Goal: Task Accomplishment & Management: Manage account settings

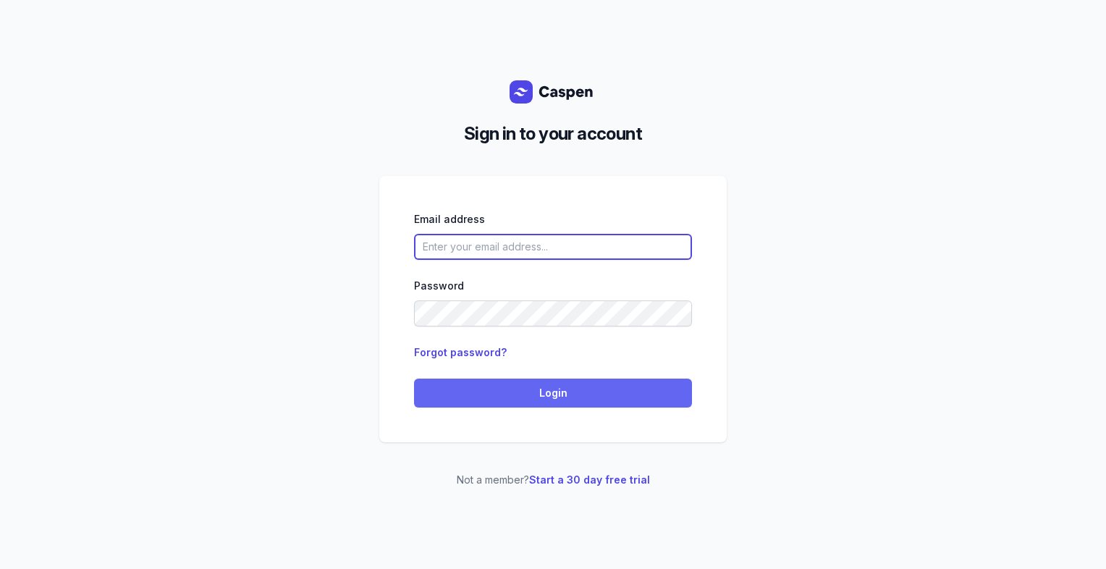
type input "[PERSON_NAME][EMAIL_ADDRESS][DOMAIN_NAME][PERSON_NAME]"
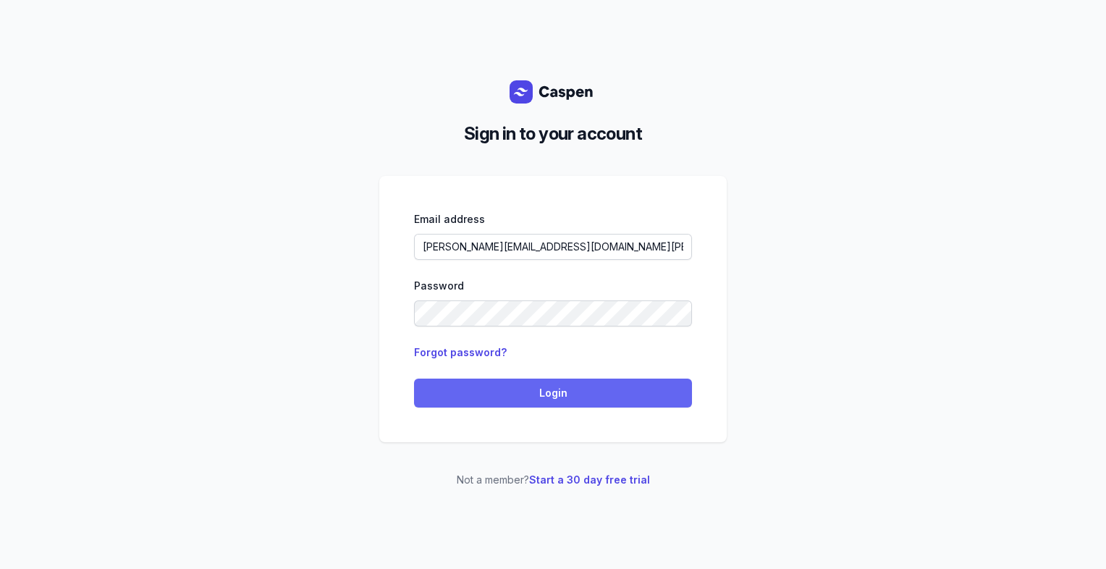
click at [676, 401] on span "Login" at bounding box center [553, 392] width 261 height 17
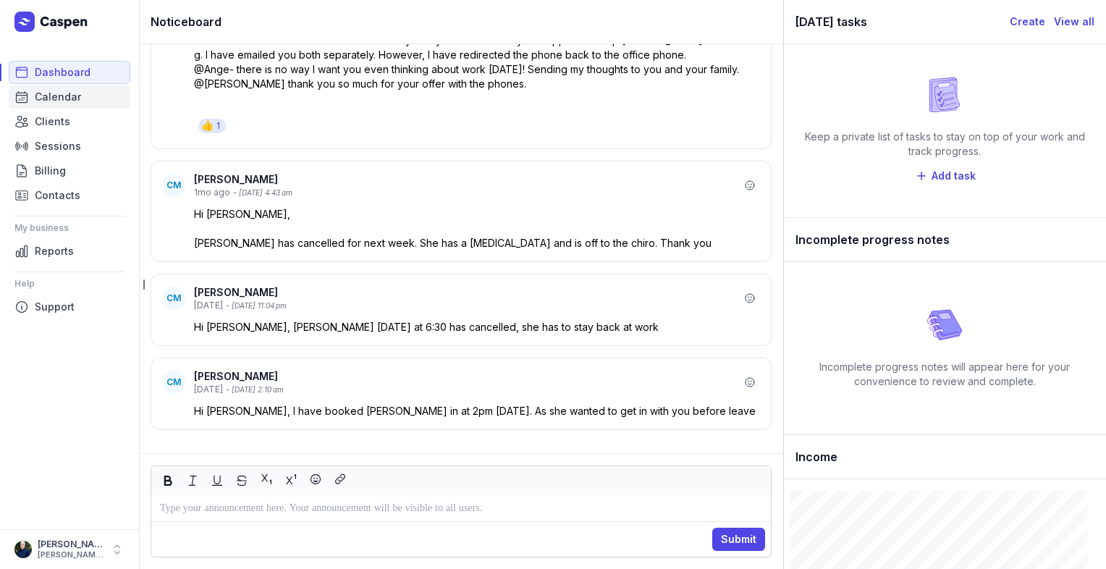
click at [60, 97] on span "Calendar" at bounding box center [58, 96] width 46 height 17
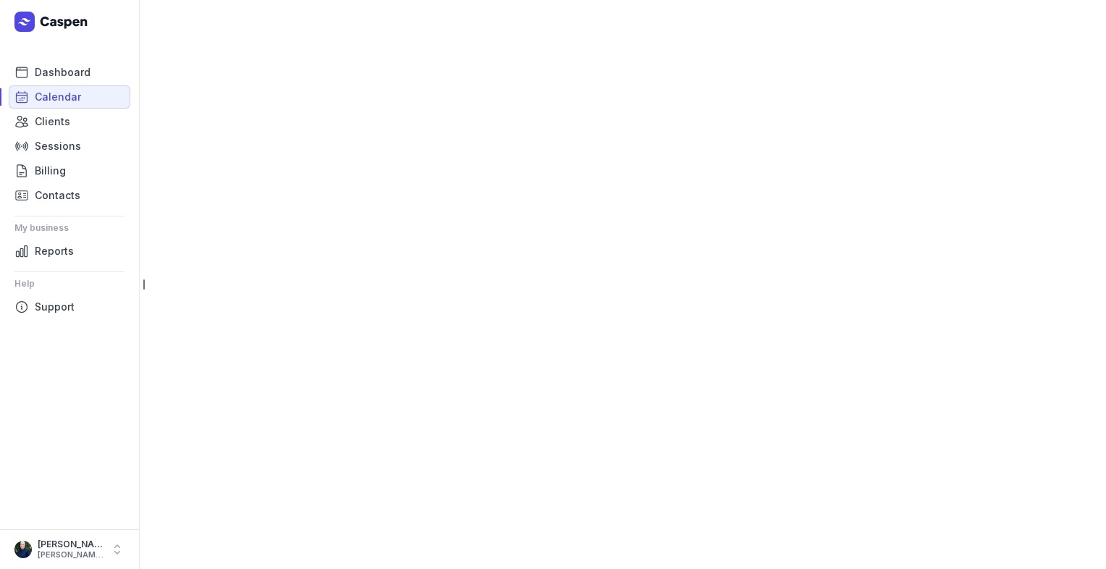
select select "week"
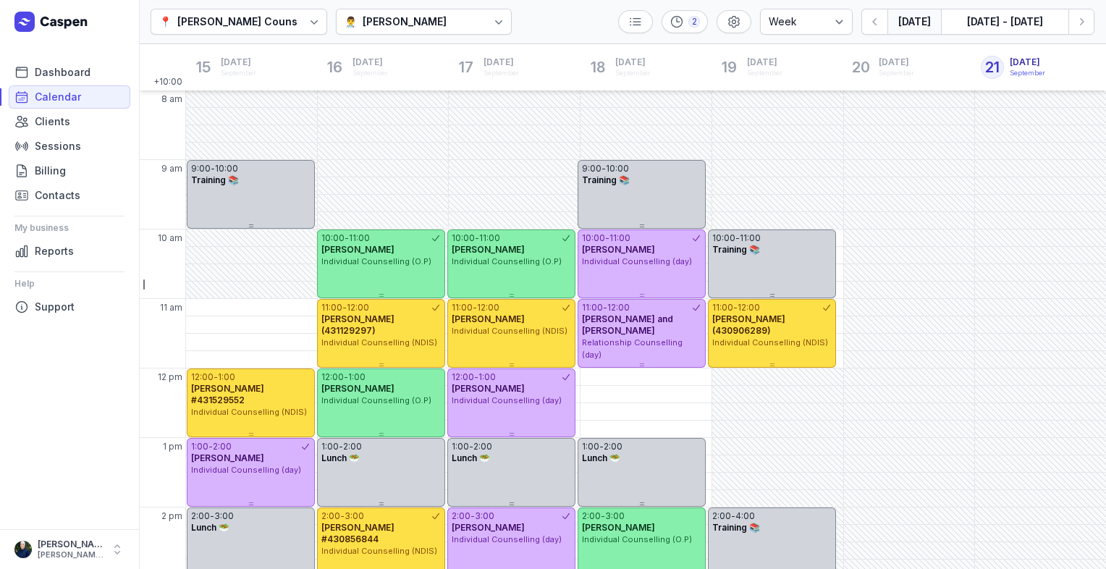
click at [420, 20] on div "Courtney McAliece" at bounding box center [405, 21] width 84 height 17
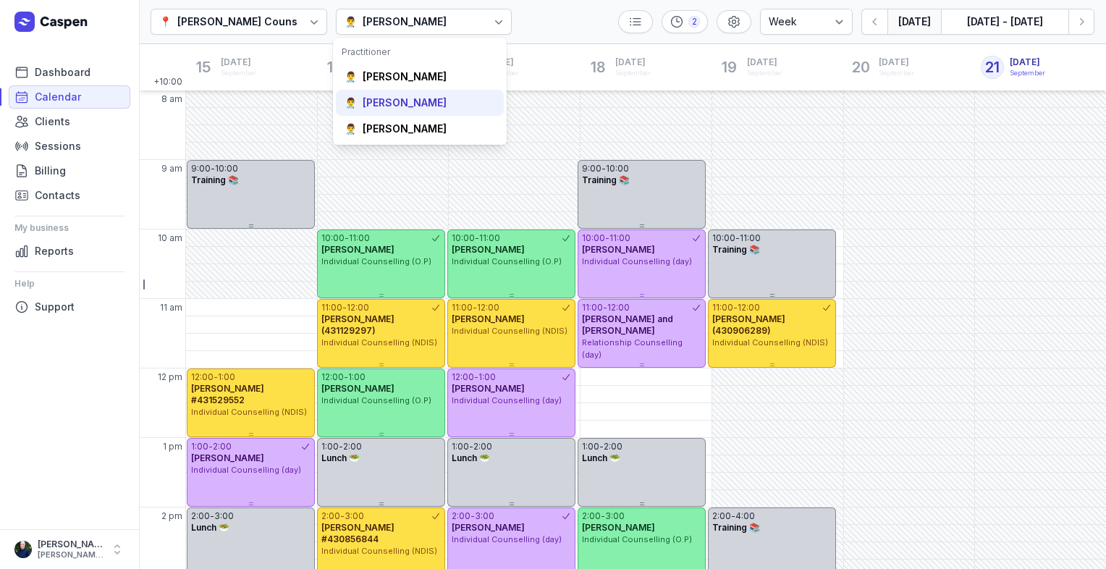
click at [372, 109] on div "Tanya Fisher" at bounding box center [405, 103] width 84 height 14
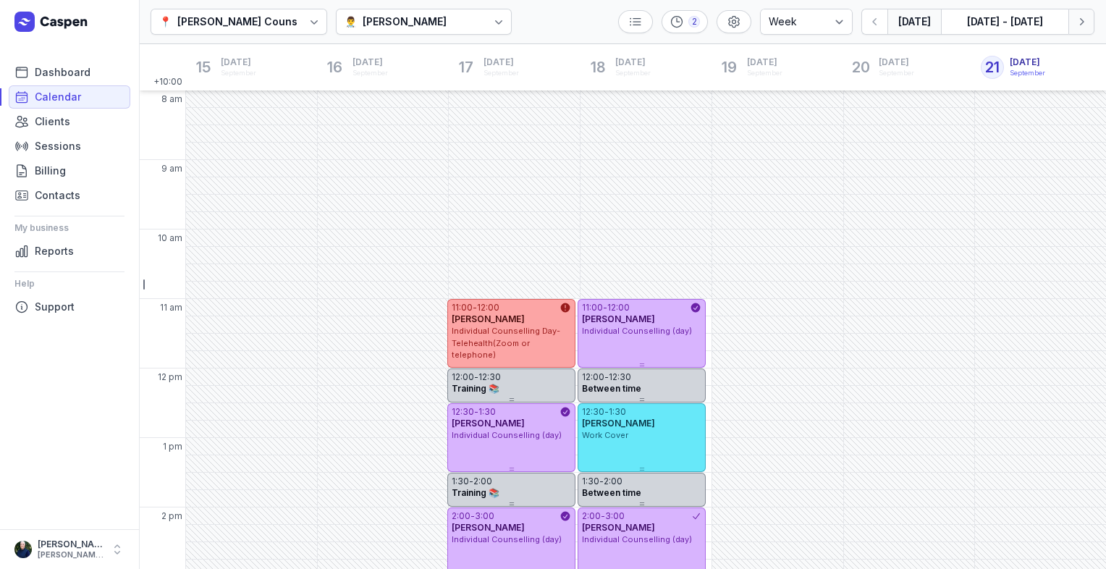
click at [1088, 25] on button "Next week" at bounding box center [1081, 22] width 26 height 26
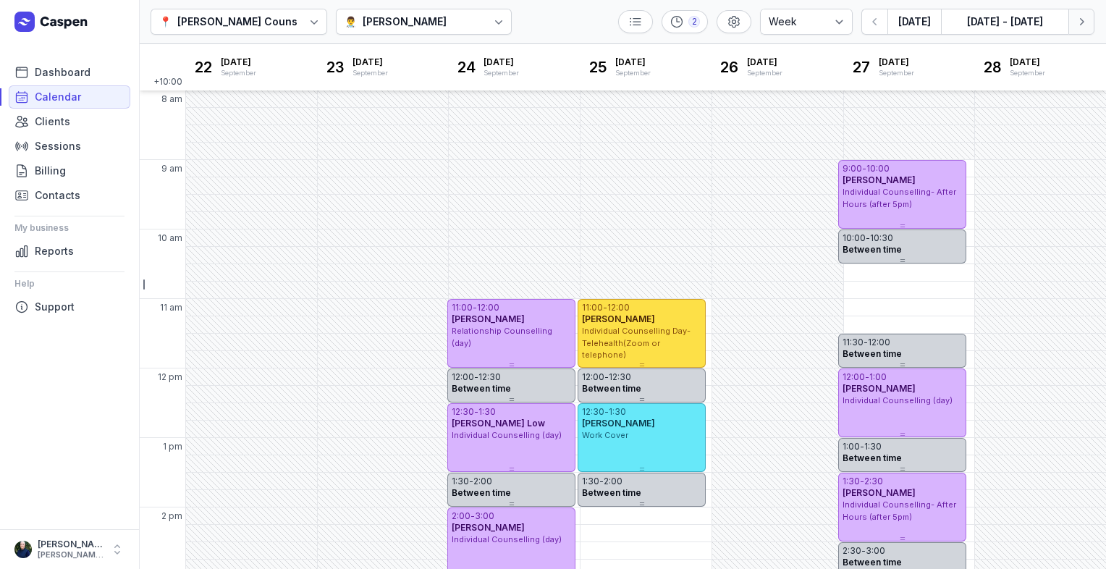
click at [1088, 25] on button "Next week" at bounding box center [1081, 22] width 26 height 26
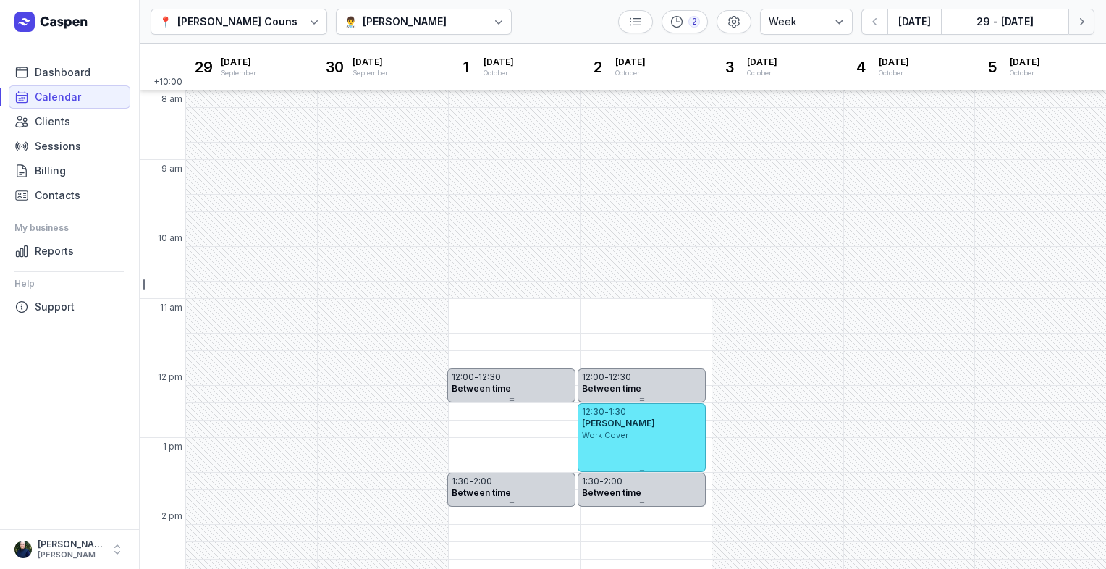
click at [1088, 25] on button "Next week" at bounding box center [1081, 22] width 26 height 26
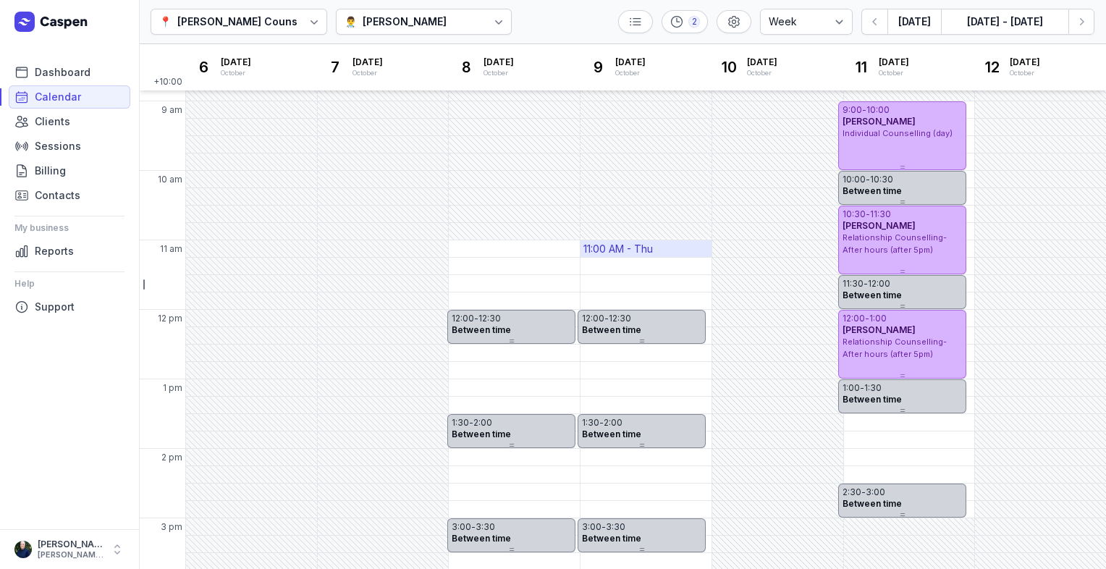
scroll to position [355, 0]
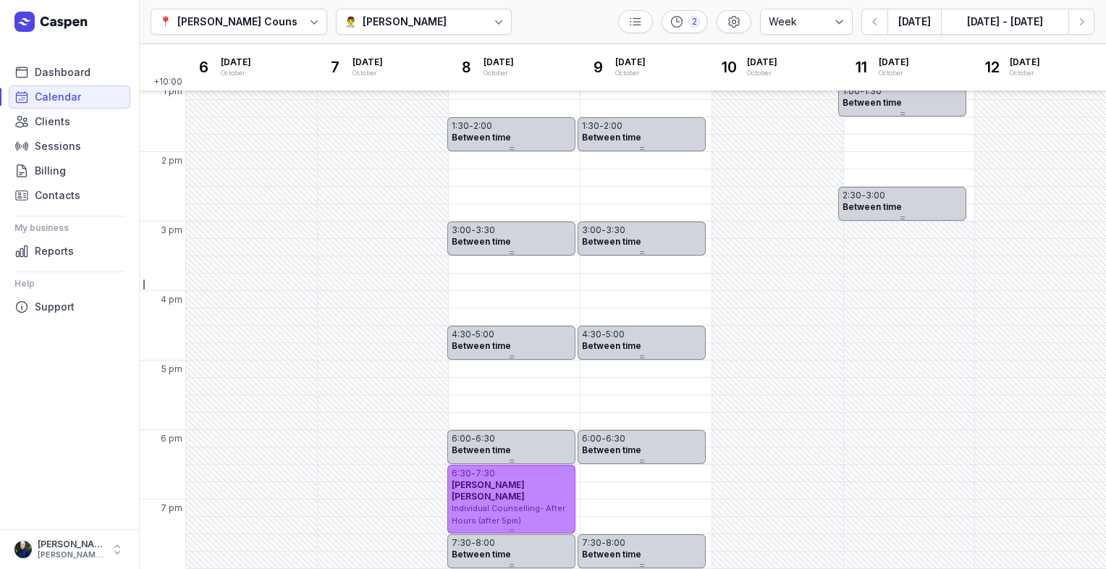
drag, startPoint x: 603, startPoint y: 474, endPoint x: 495, endPoint y: 489, distance: 108.9
click at [495, 489] on div "6:30 - 7:30 Connor Meechan Individual Counselling- After Hours (after 5pm)" at bounding box center [511, 496] width 128 height 62
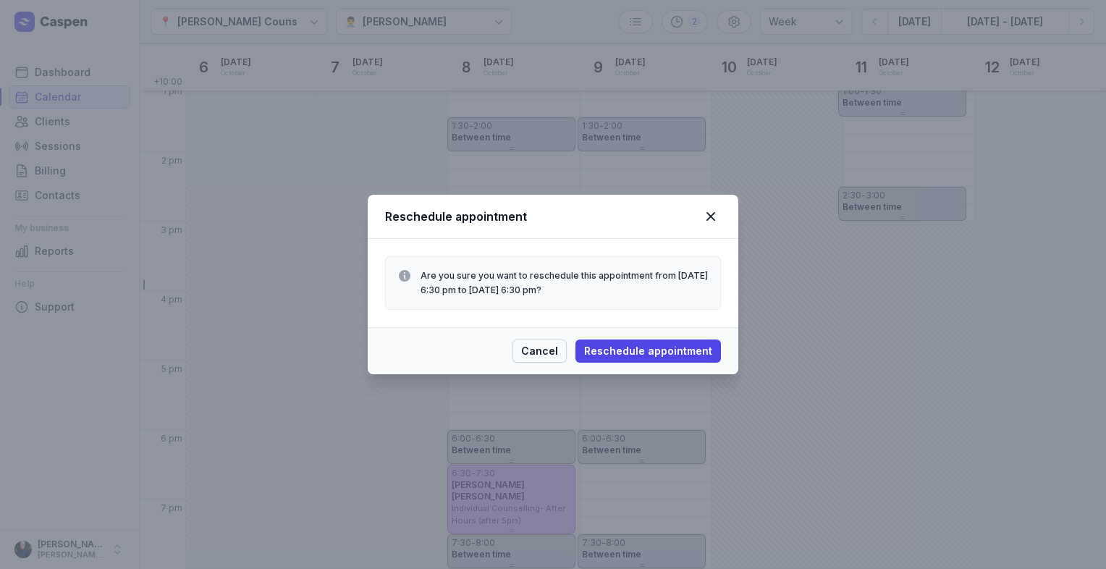
click at [531, 347] on span "Cancel" at bounding box center [539, 350] width 37 height 17
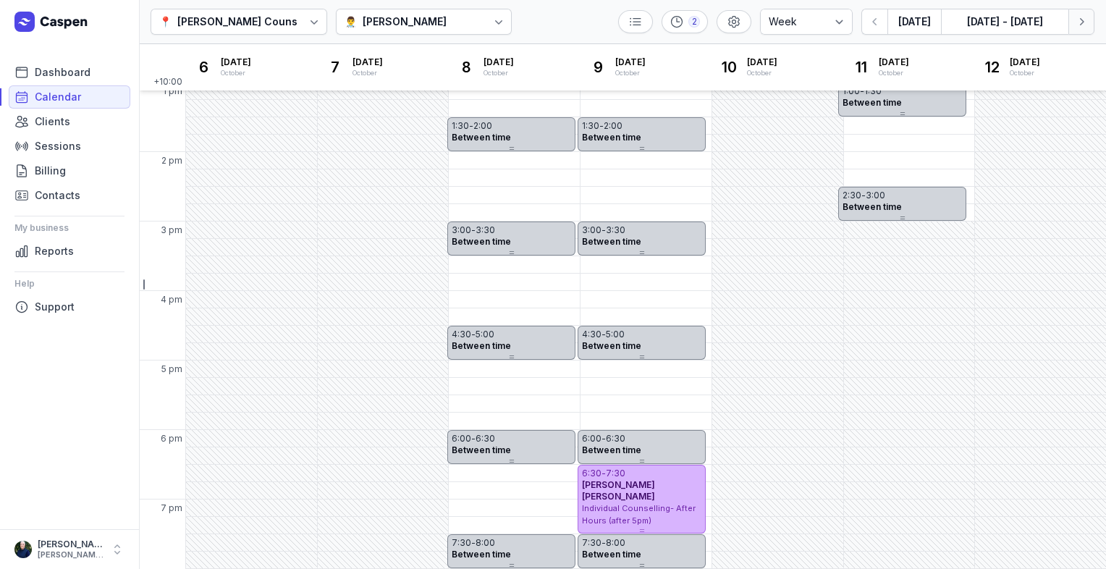
click at [1083, 26] on icon "button" at bounding box center [1081, 21] width 14 height 14
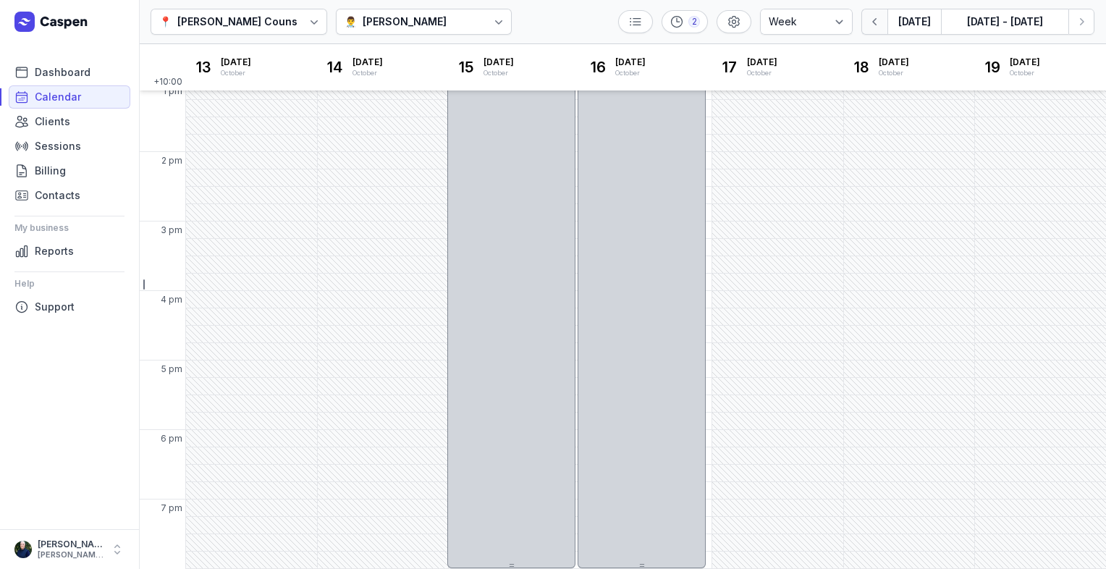
click at [873, 24] on icon "button" at bounding box center [875, 21] width 14 height 14
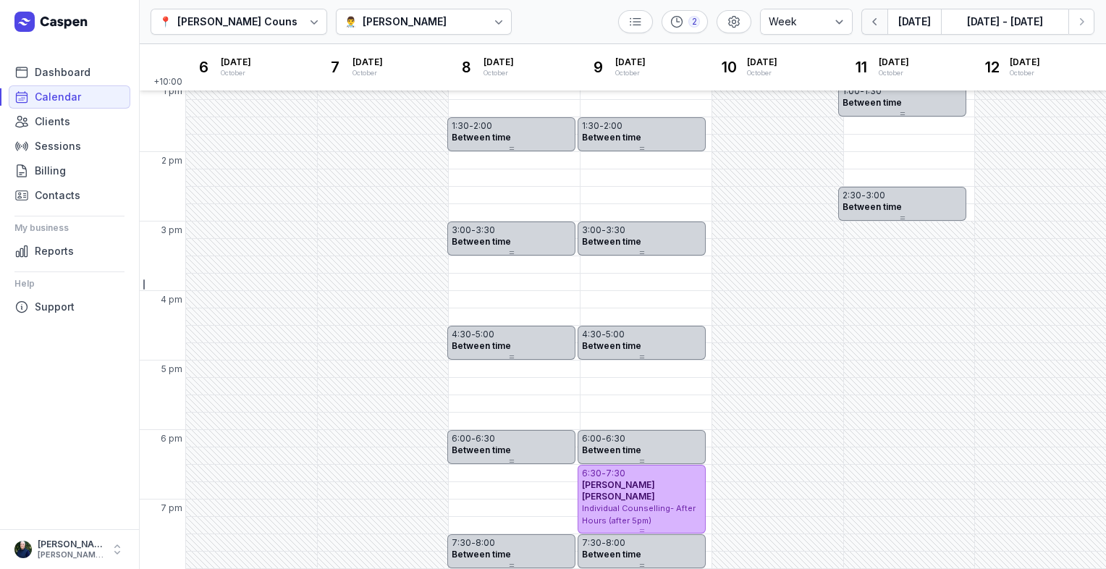
click at [873, 24] on icon "button" at bounding box center [875, 21] width 14 height 14
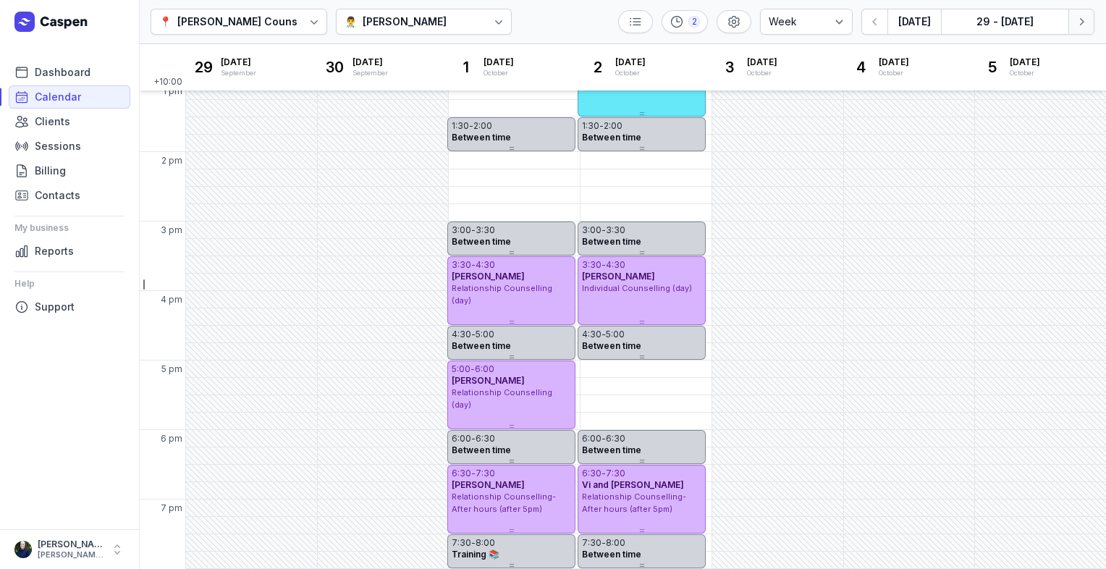
click at [1079, 28] on icon "button" at bounding box center [1081, 21] width 14 height 14
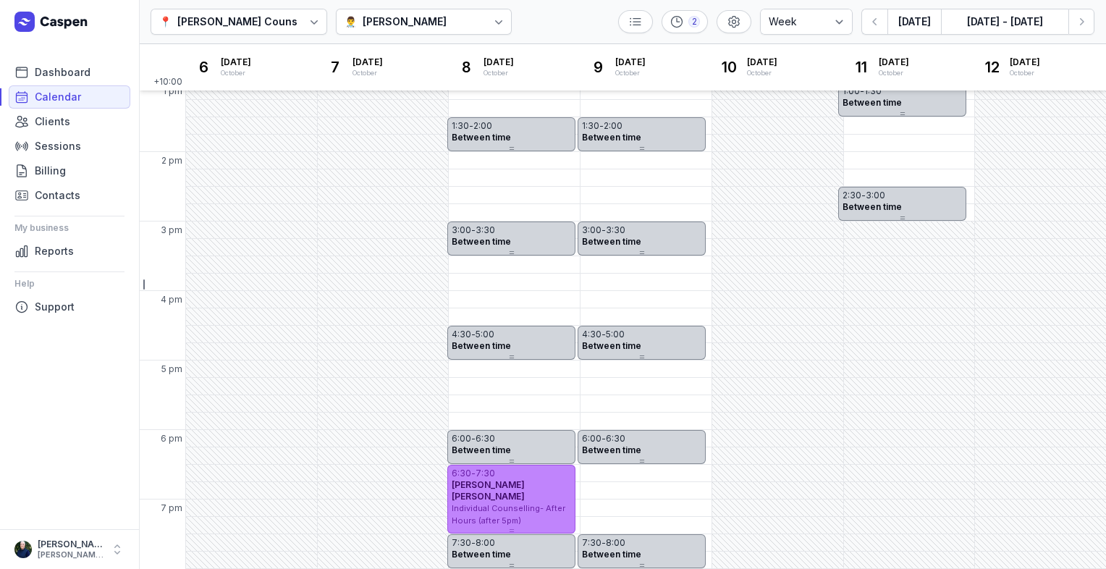
drag, startPoint x: 680, startPoint y: 475, endPoint x: 535, endPoint y: 480, distance: 144.8
click at [535, 480] on div "6:30 - 7:30 Connor Meechan Individual Counselling- After Hours (after 5pm)" at bounding box center [511, 496] width 128 height 62
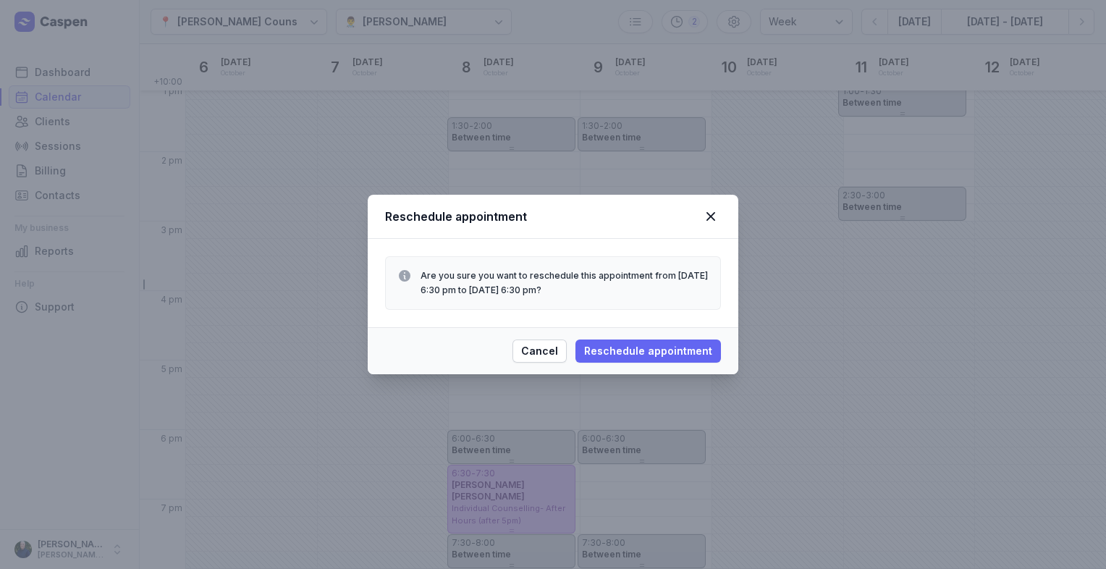
click at [619, 353] on span "Reschedule appointment" at bounding box center [648, 350] width 128 height 17
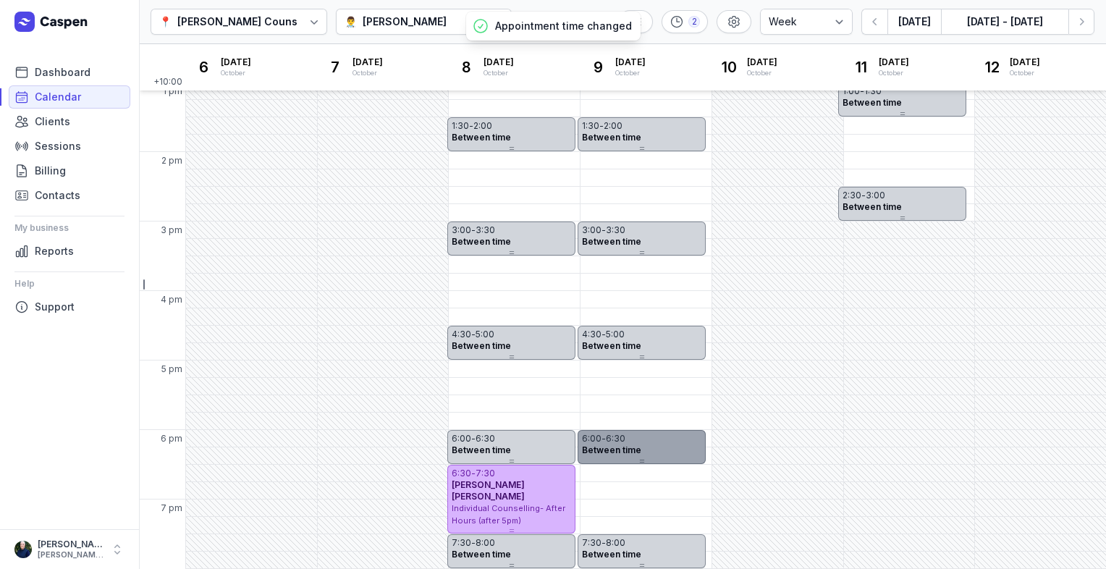
click at [602, 449] on span "Between time" at bounding box center [611, 449] width 59 height 11
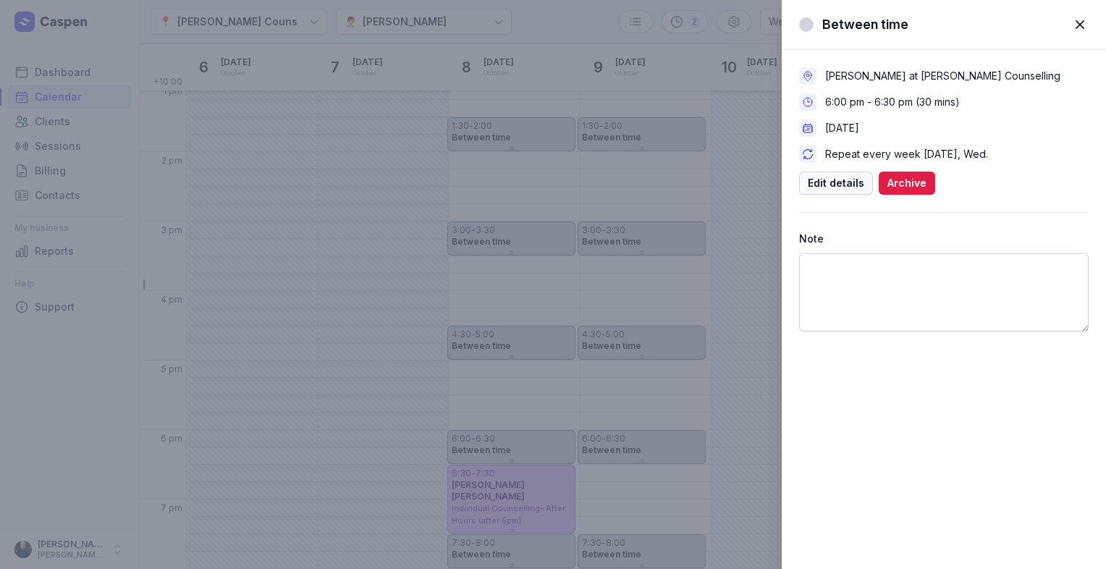
click at [835, 184] on span "Edit details" at bounding box center [836, 182] width 56 height 17
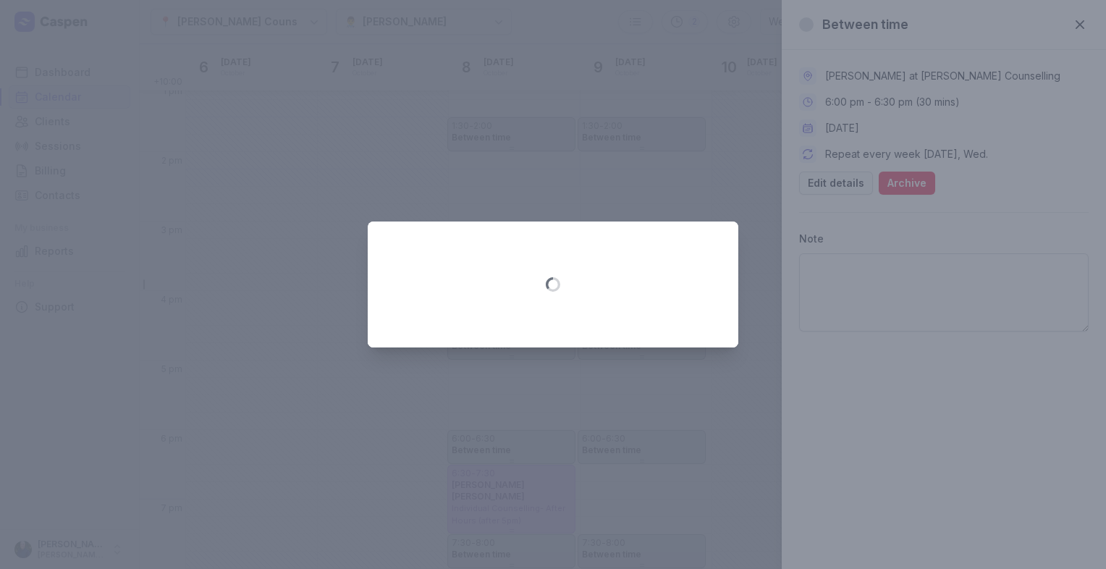
select select "18:00"
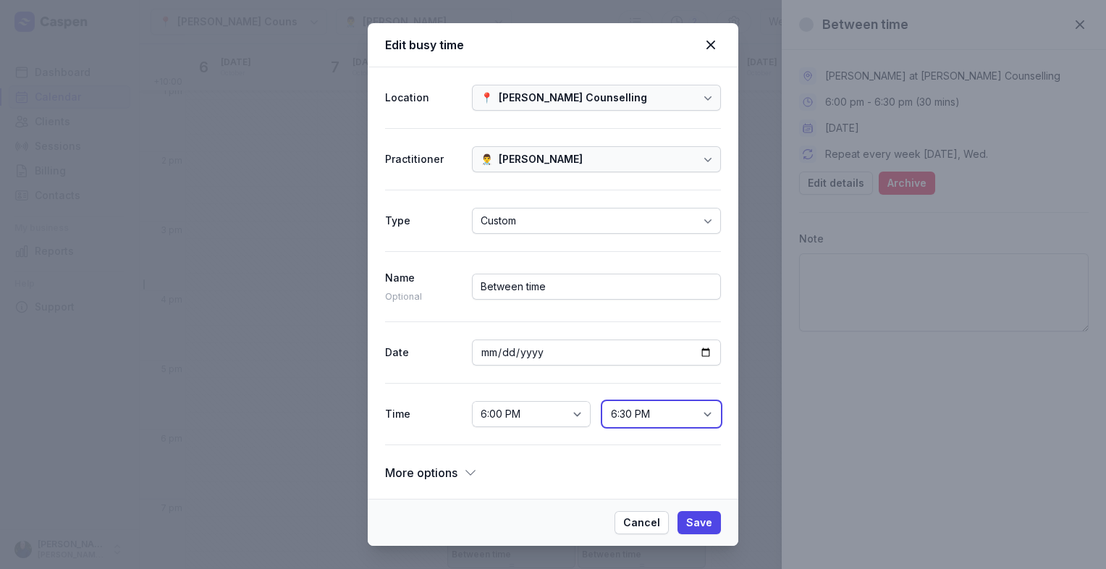
click at [703, 415] on select "6:15 PM 6:30 PM 6:45 PM 7:00 PM 7:15 PM 7:30 PM 7:45 PM 8:00 PM 8:15 PM 8:30 PM…" at bounding box center [661, 414] width 119 height 26
select select "19:30"
click at [602, 401] on select "6:15 PM 6:30 PM 6:45 PM 7:00 PM 7:15 PM 7:30 PM 7:45 PM 8:00 PM 8:15 PM 8:30 PM…" at bounding box center [661, 414] width 119 height 26
click at [713, 528] on button "Save" at bounding box center [698, 522] width 43 height 23
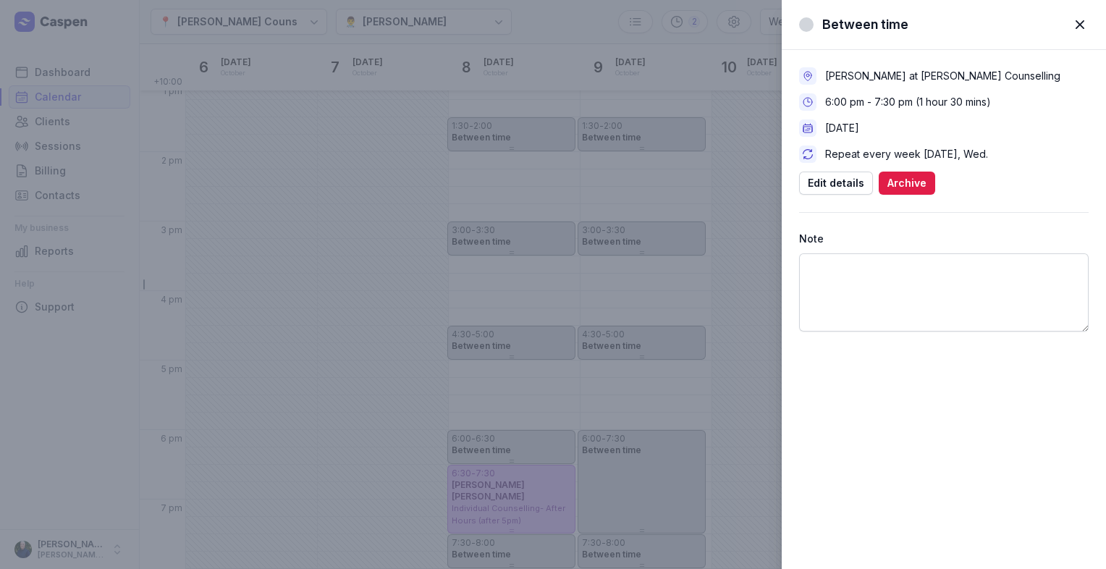
click at [1080, 29] on span "button" at bounding box center [1080, 25] width 32 height 32
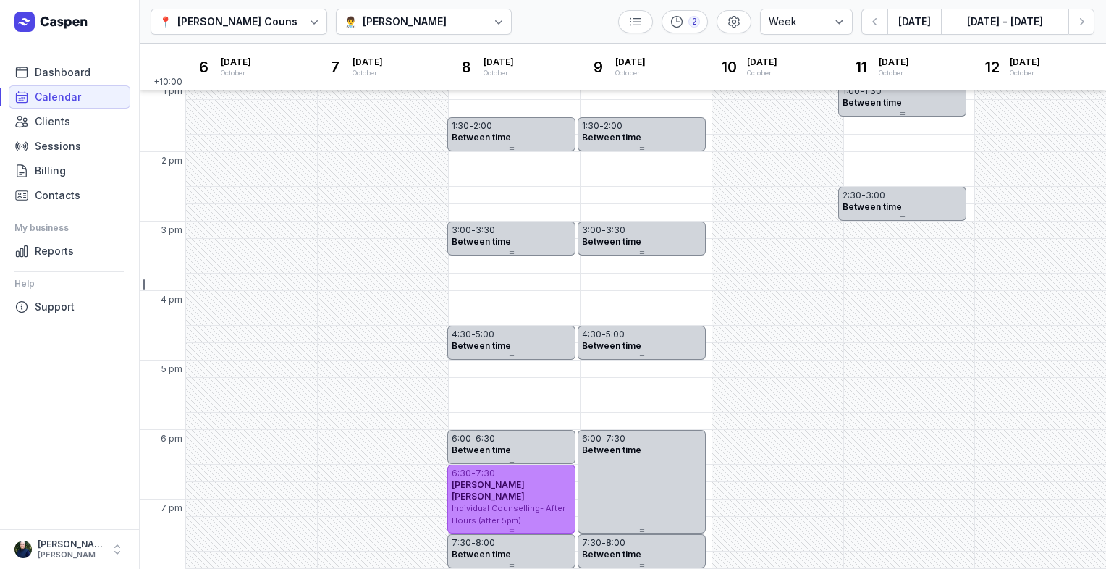
click at [533, 483] on div "Connor Meechan" at bounding box center [511, 490] width 119 height 23
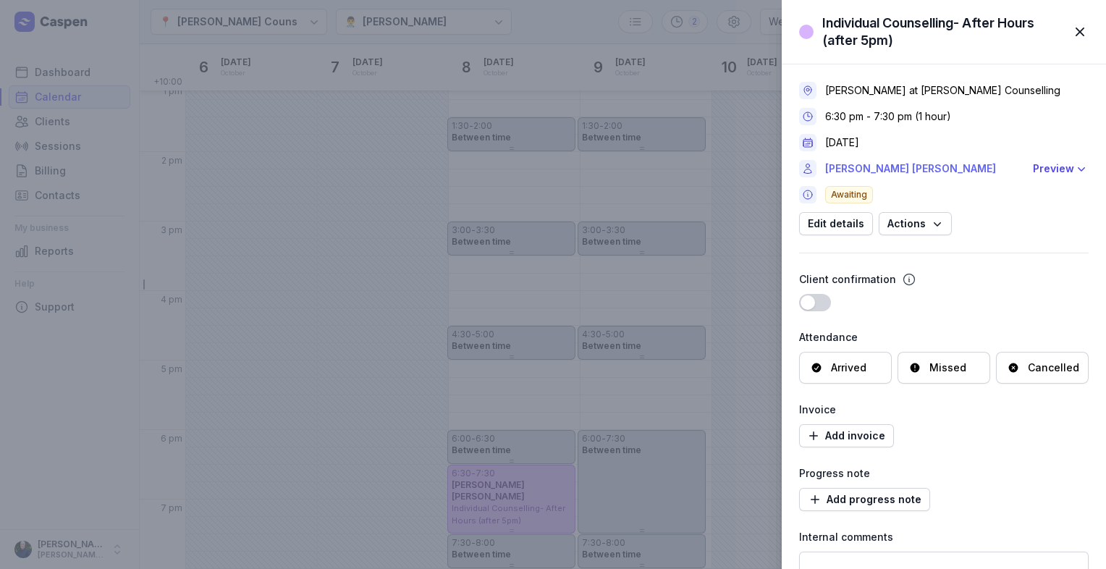
click at [855, 166] on link "Connor Meechan" at bounding box center [924, 168] width 199 height 17
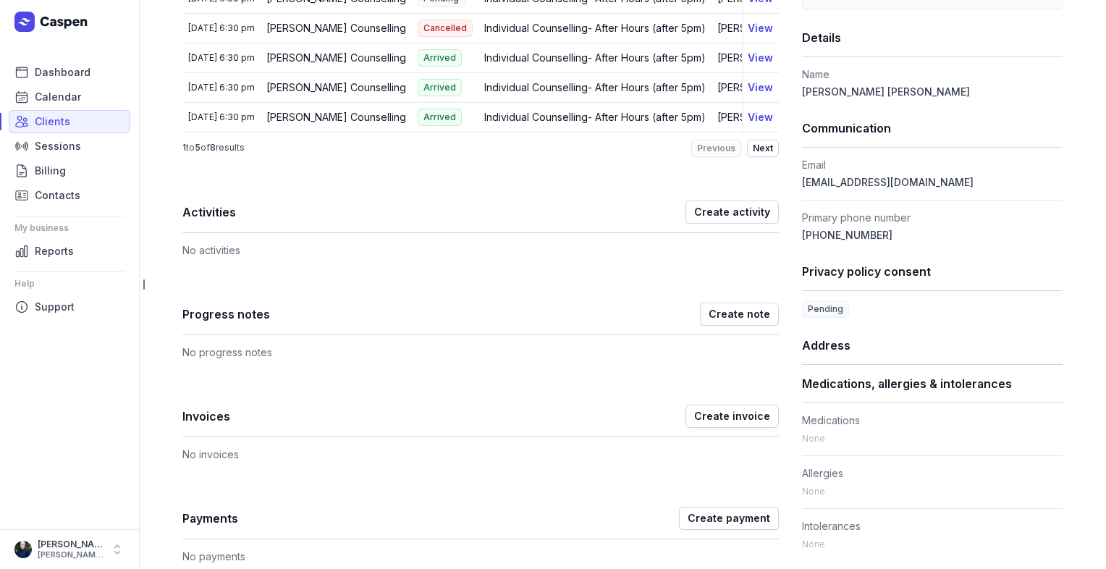
scroll to position [297, 0]
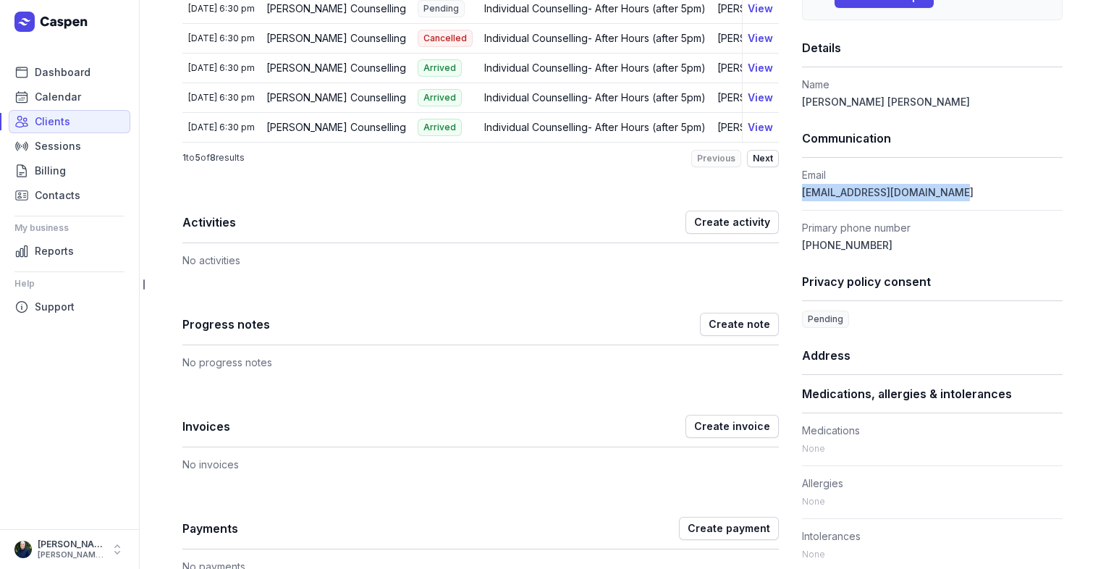
drag, startPoint x: 961, startPoint y: 193, endPoint x: 797, endPoint y: 199, distance: 163.6
click at [802, 199] on dd "connorjayemeechan@gmail.com" at bounding box center [932, 192] width 261 height 17
copy span "connorjayemeechan@gmail.com"
click at [39, 94] on span "Calendar" at bounding box center [58, 96] width 46 height 17
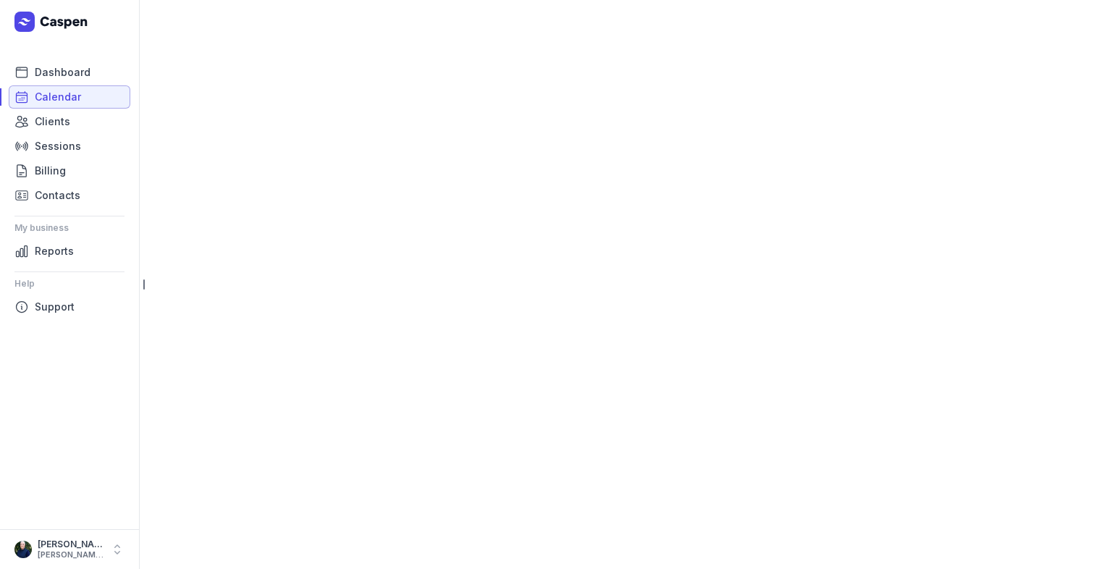
select select "week"
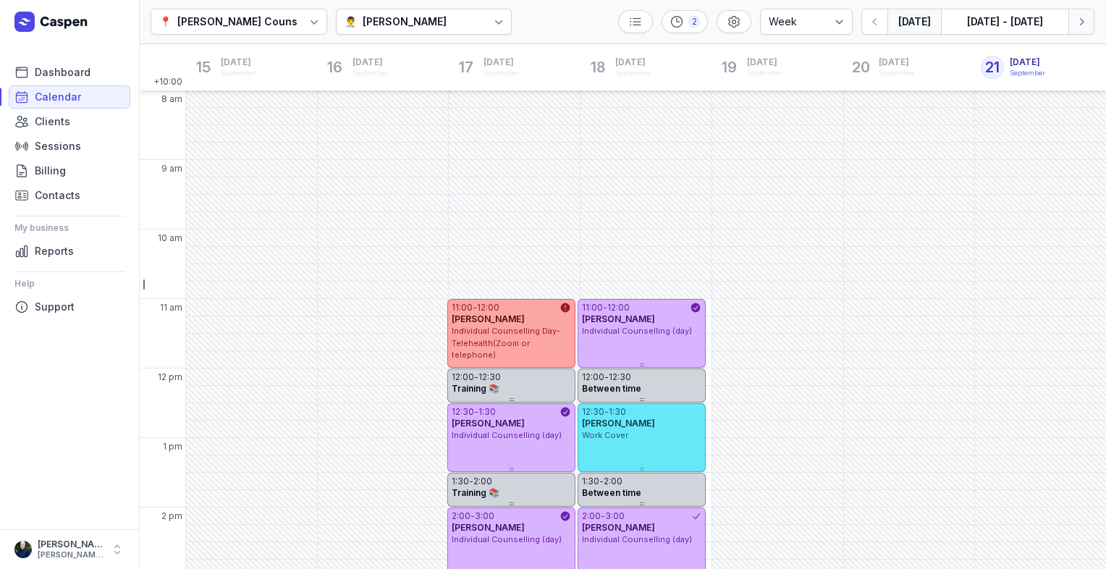
click at [1083, 17] on icon "button" at bounding box center [1081, 21] width 14 height 14
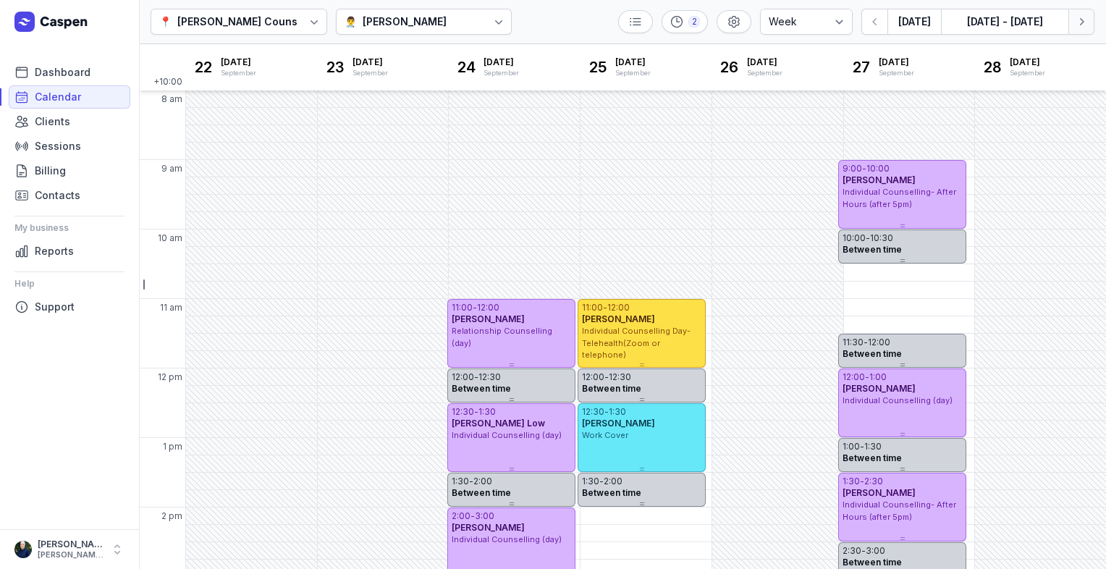
click at [1078, 26] on icon "button" at bounding box center [1081, 21] width 14 height 14
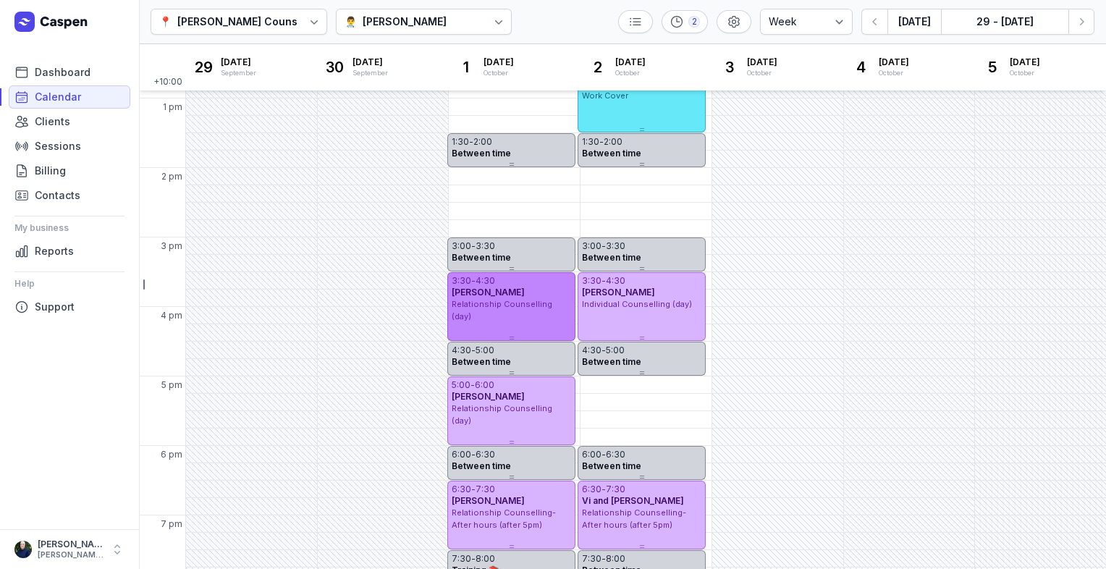
scroll to position [355, 0]
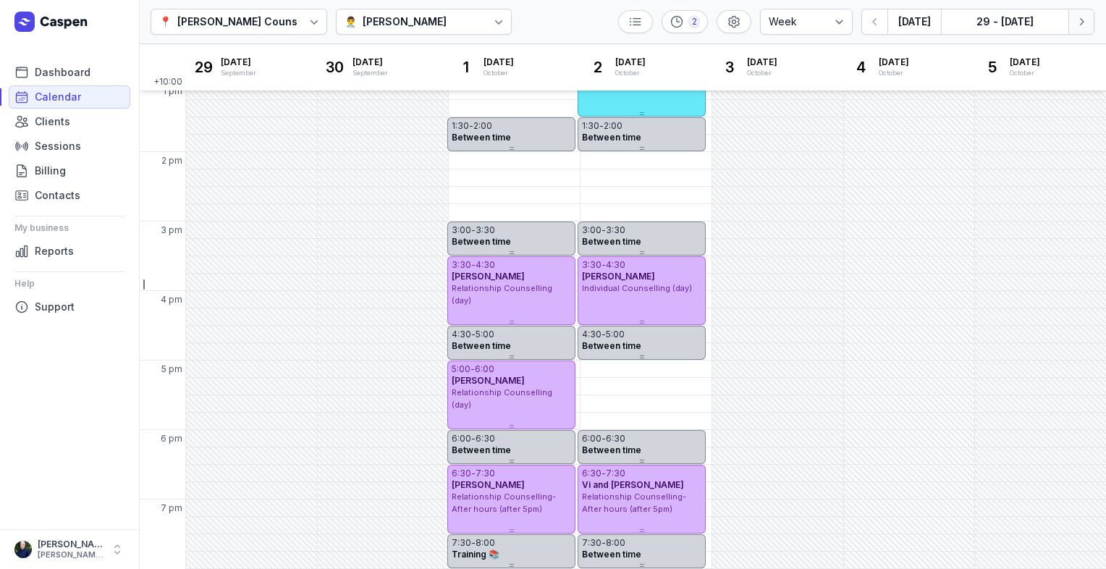
click at [1083, 30] on button "Next week" at bounding box center [1081, 22] width 26 height 26
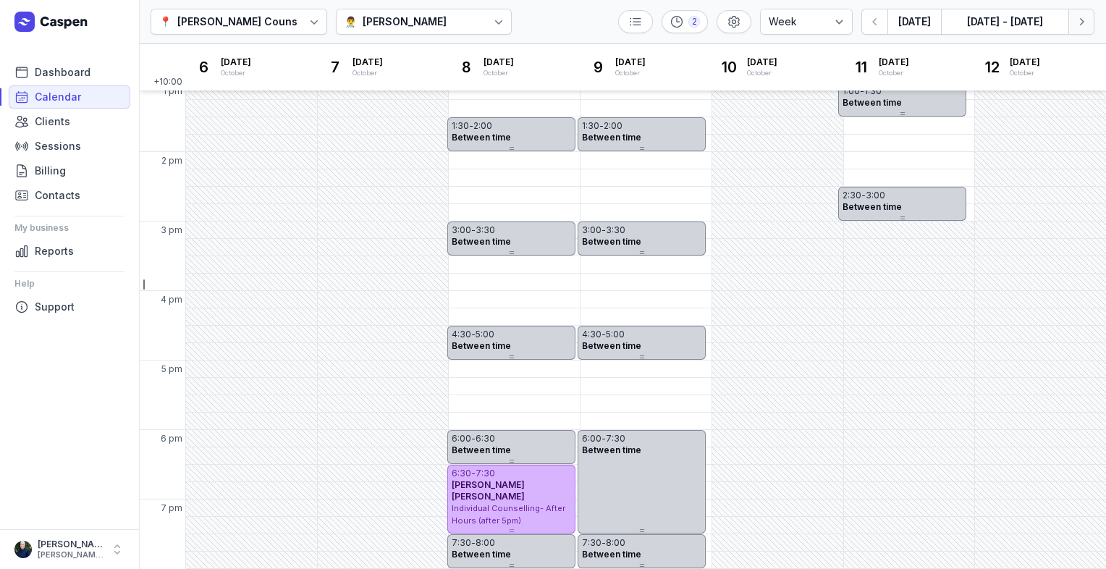
click at [1082, 25] on icon "button" at bounding box center [1081, 21] width 14 height 14
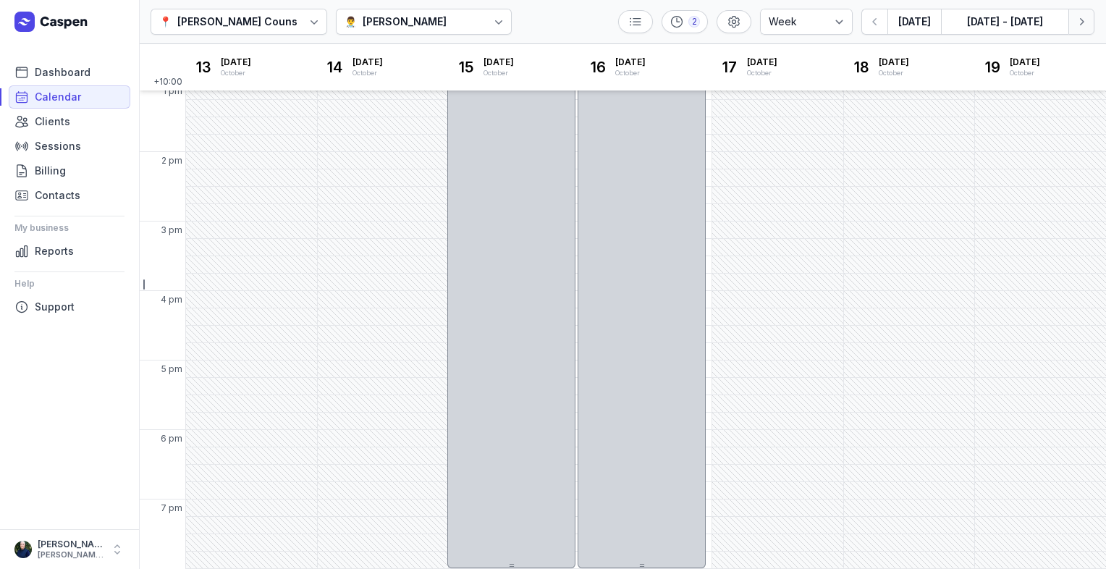
click at [1082, 24] on icon "button" at bounding box center [1081, 21] width 14 height 14
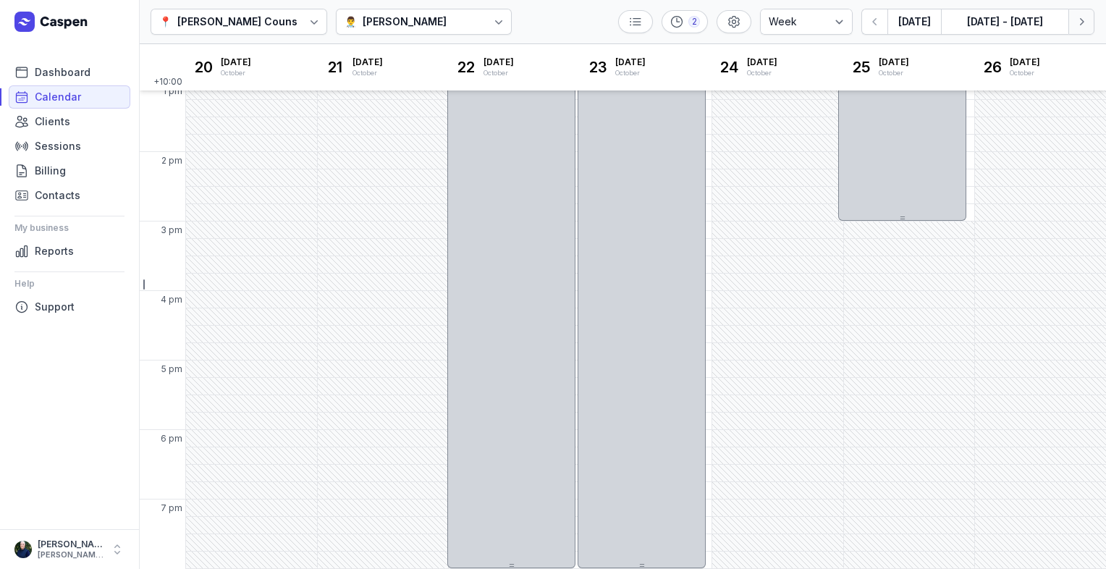
click at [1082, 24] on icon "button" at bounding box center [1081, 21] width 14 height 14
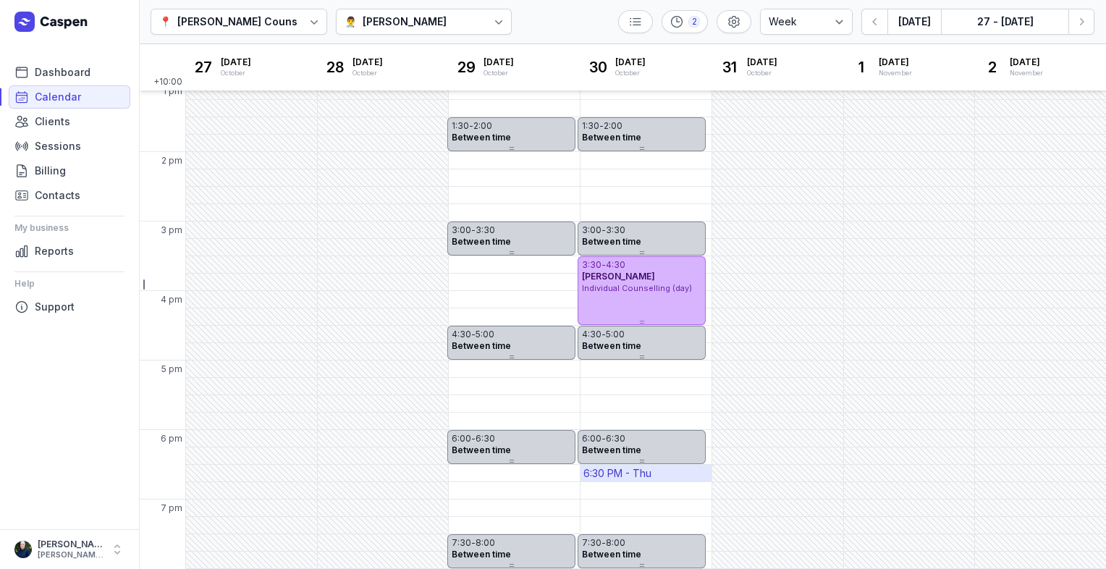
click at [628, 475] on div "6:30 PM - Thu" at bounding box center [617, 473] width 68 height 14
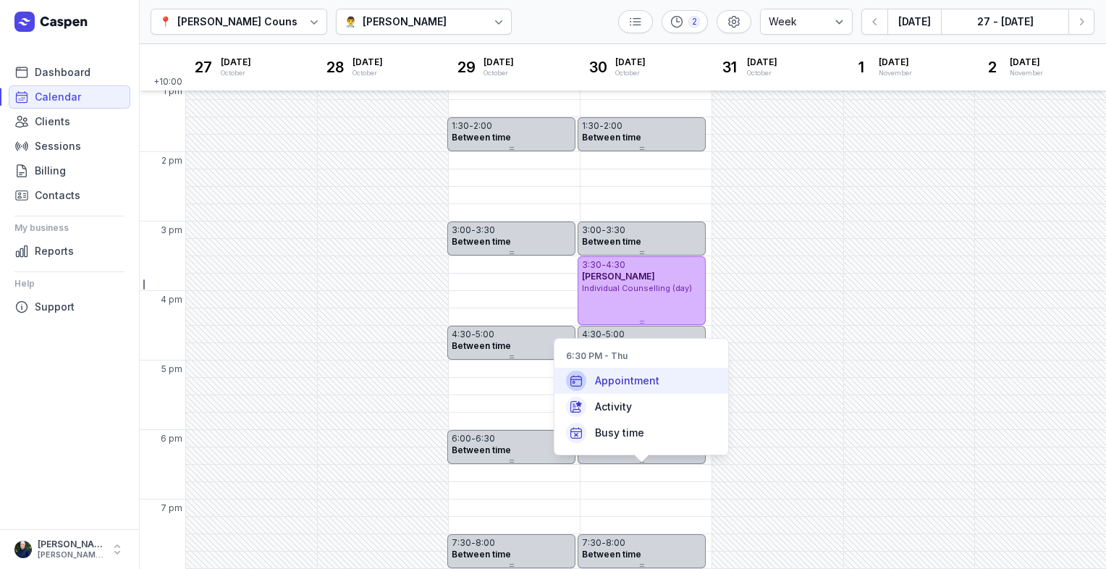
click at [624, 385] on span "Appointment" at bounding box center [627, 380] width 64 height 14
select select
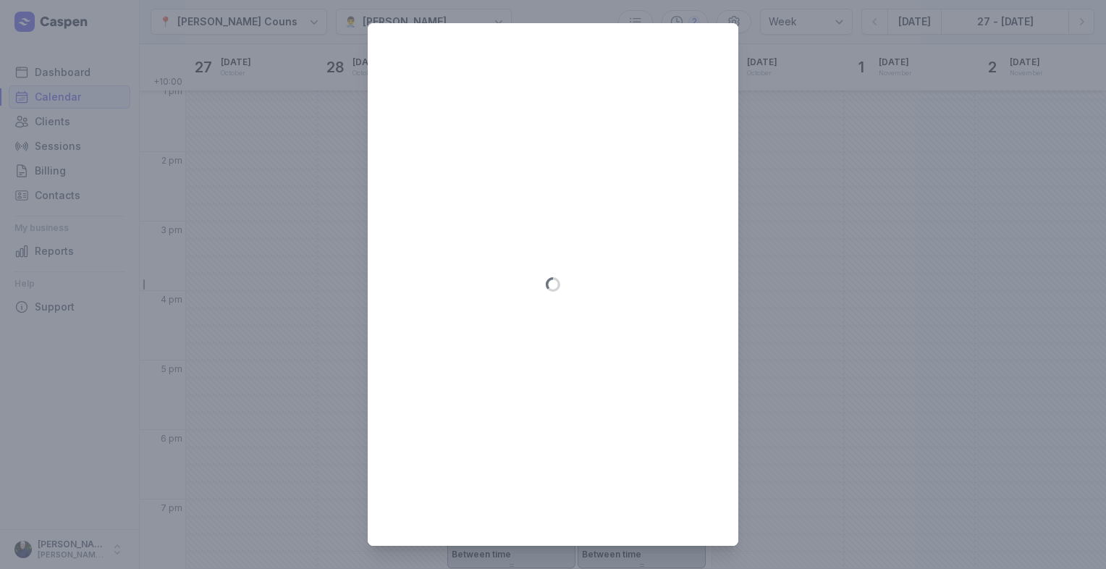
type input "2025-10-30"
select select "18:30"
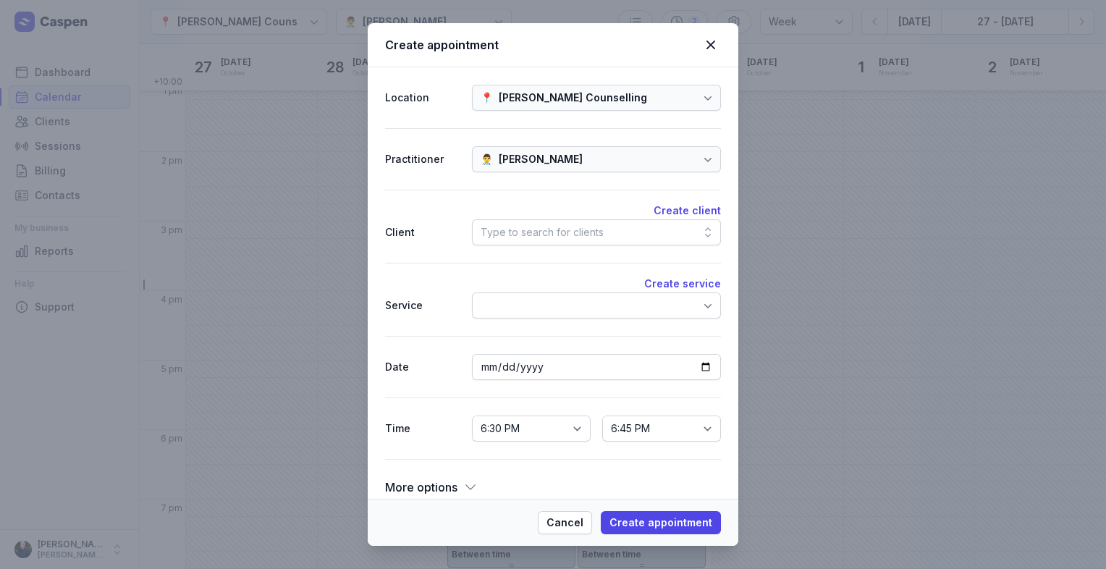
click at [529, 233] on div "Type to search for clients" at bounding box center [541, 232] width 123 height 17
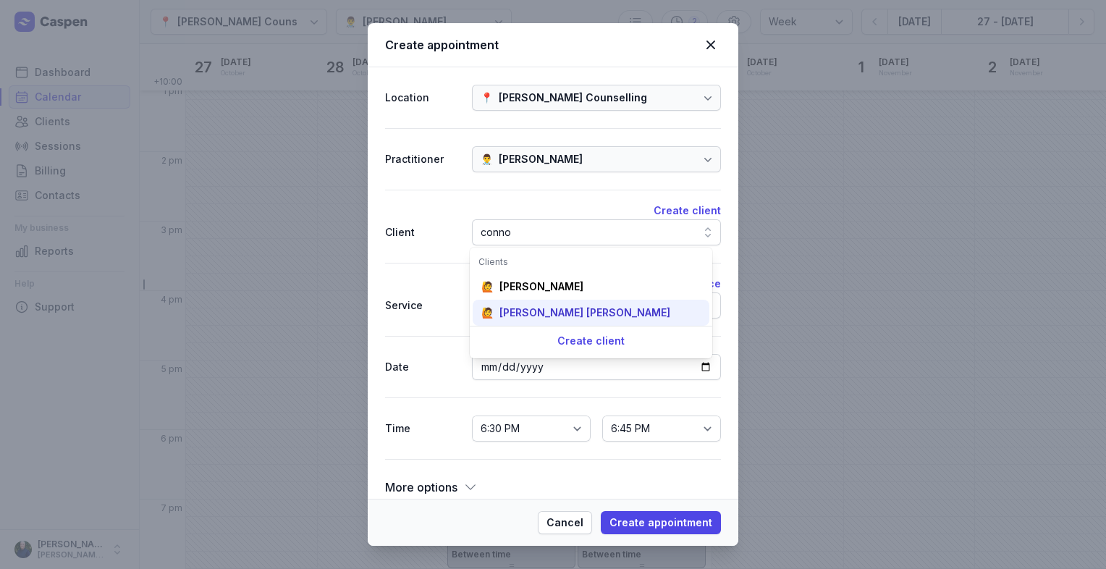
type input "conno"
click at [546, 310] on div "Connor Meechan" at bounding box center [584, 312] width 171 height 14
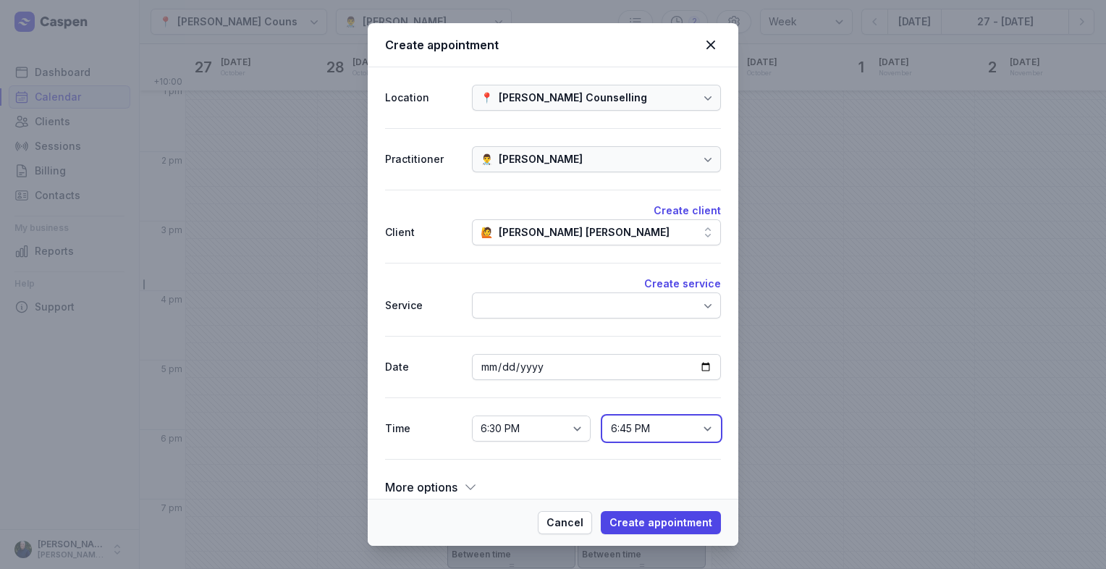
click at [635, 430] on select "6:45 PM 7:00 PM 7:15 PM 7:30 PM 7:45 PM 8:00 PM 8:15 PM 8:30 PM 8:45 PM 9:00 PM…" at bounding box center [661, 428] width 119 height 26
select select "19:30"
click at [602, 415] on select "6:45 PM 7:00 PM 7:15 PM 7:30 PM 7:45 PM 8:00 PM 8:15 PM 8:30 PM 8:45 PM 9:00 PM…" at bounding box center [661, 428] width 119 height 26
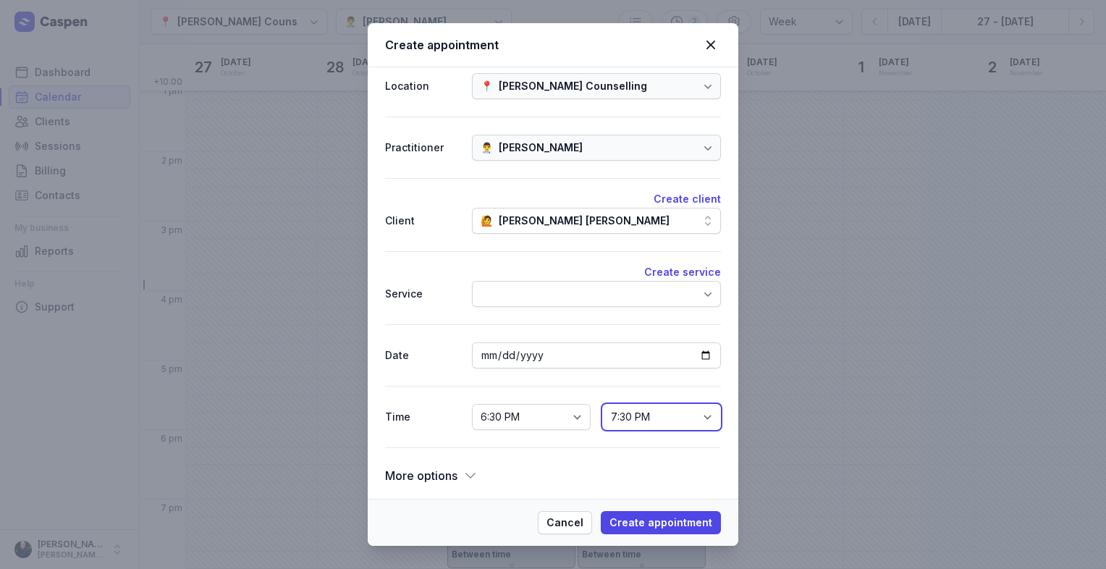
scroll to position [14, 0]
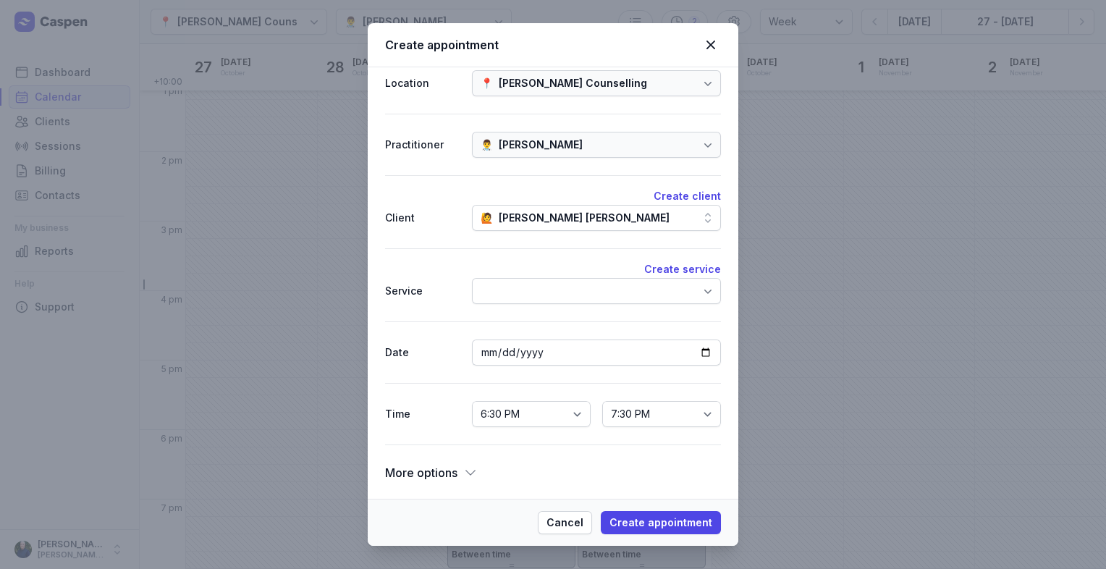
click at [464, 475] on icon at bounding box center [470, 472] width 14 height 14
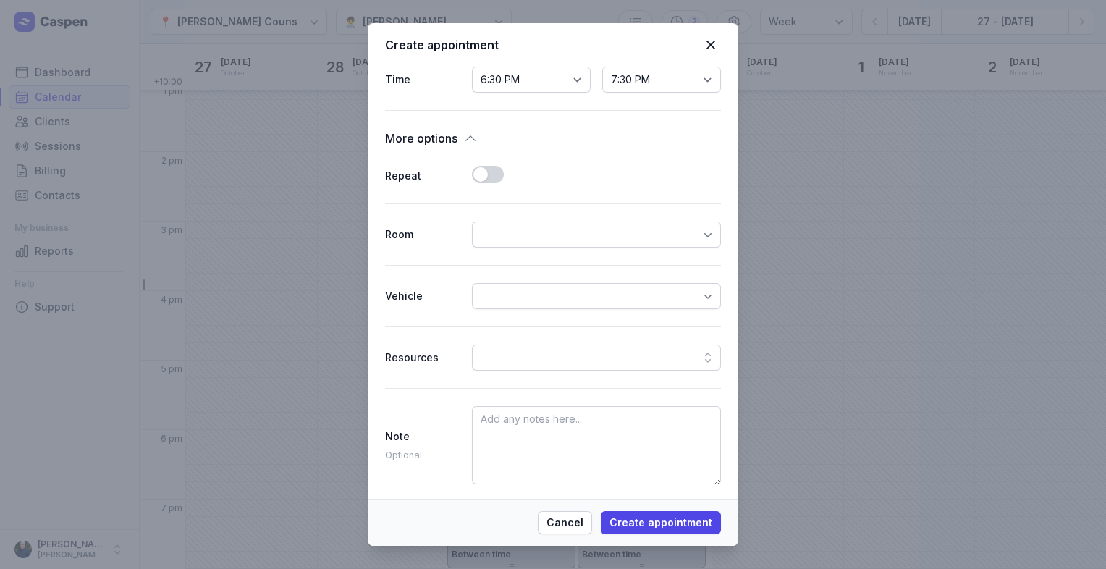
scroll to position [350, 0]
click at [509, 419] on textarea at bounding box center [596, 444] width 249 height 78
type textarea "I"
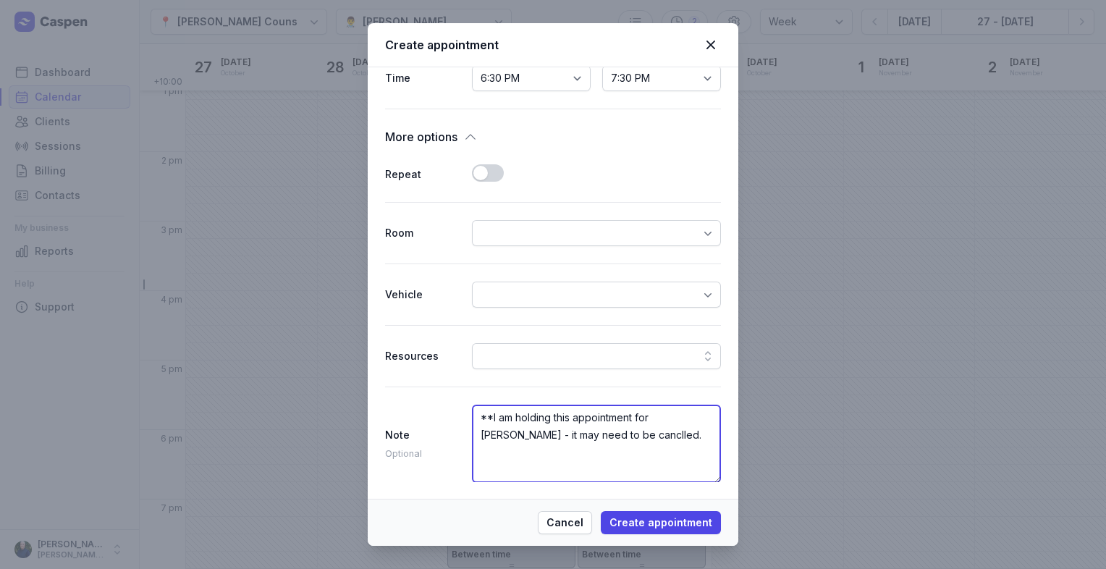
click at [621, 433] on textarea "**I am holding this appointment for connor - it may need to be canclled." at bounding box center [596, 444] width 249 height 78
click at [634, 436] on textarea "**I am holding this appointment for Connor - it may need to be cancelled. TF" at bounding box center [596, 444] width 249 height 78
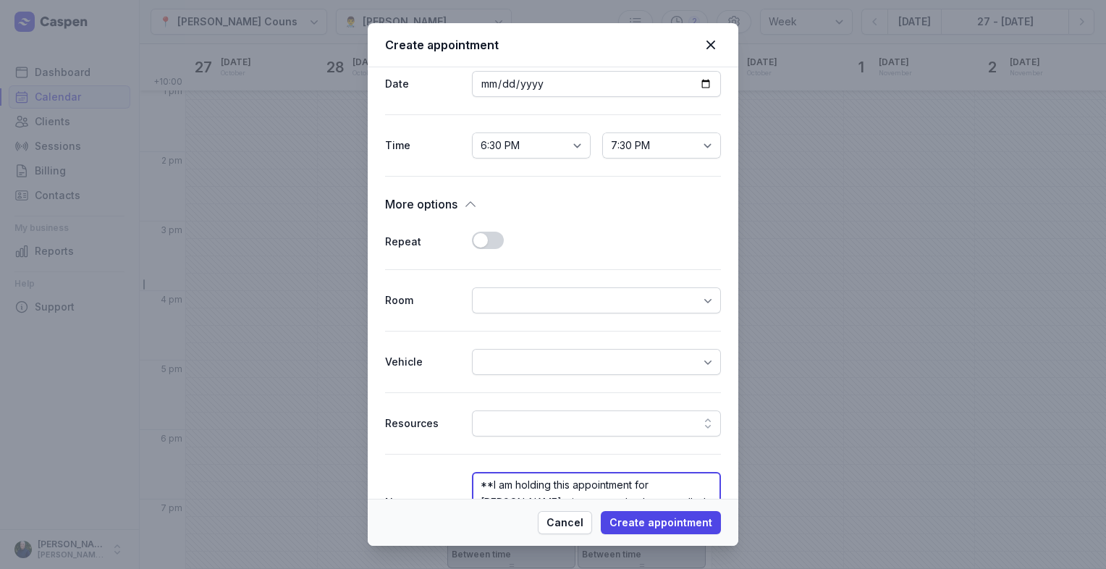
scroll to position [133, 0]
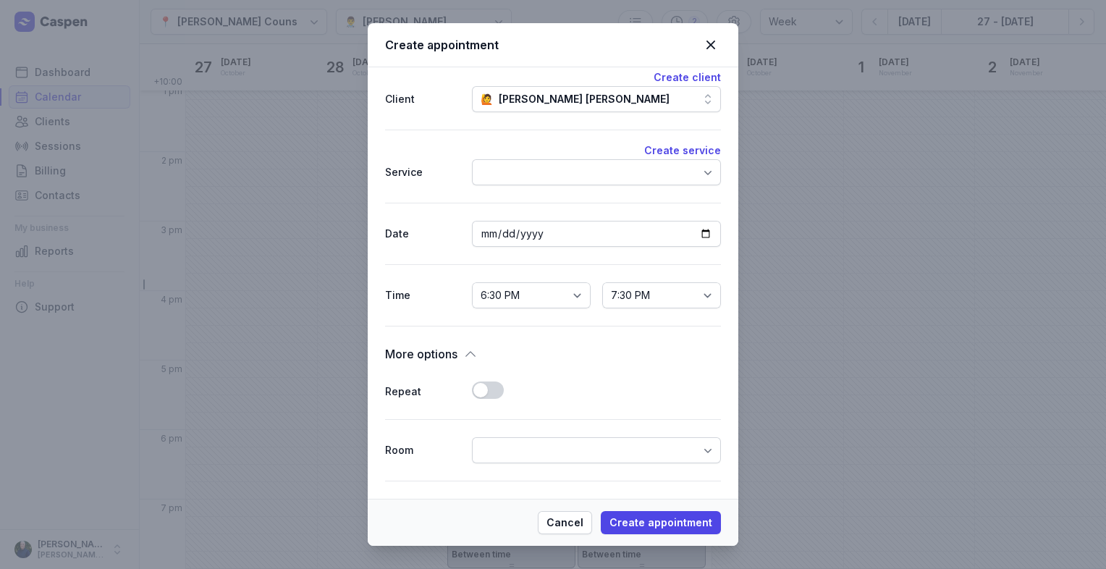
type textarea "**I am holding this appointment for Connor - it may need to be cancelled. TF***"
click at [568, 179] on div at bounding box center [596, 172] width 249 height 26
click at [431, 142] on div "Create service" at bounding box center [553, 150] width 336 height 17
click at [676, 517] on span "Create appointment" at bounding box center [660, 522] width 103 height 17
click at [519, 169] on div at bounding box center [596, 172] width 249 height 26
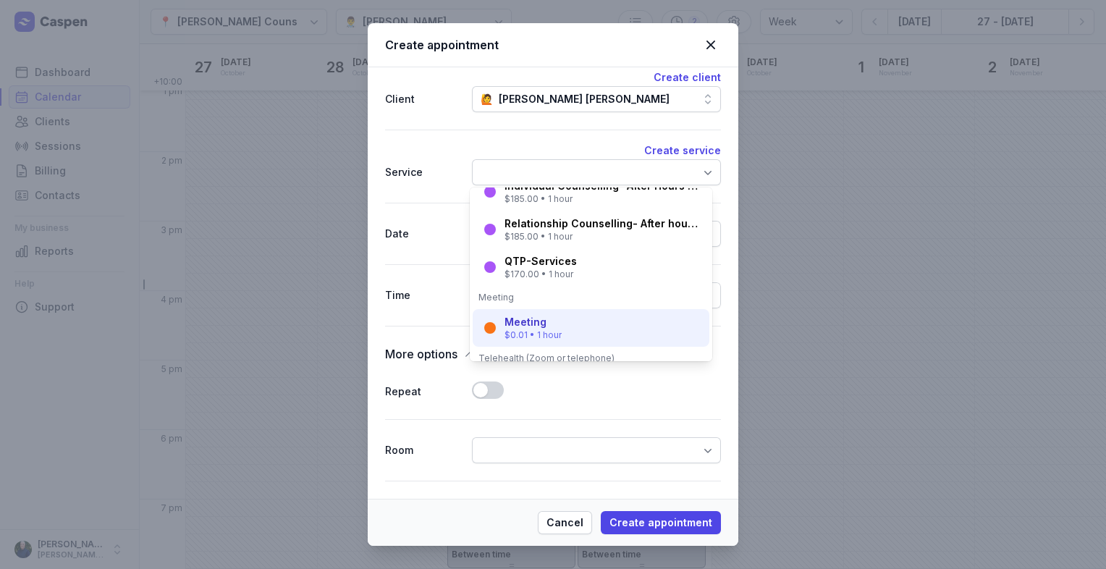
scroll to position [188, 0]
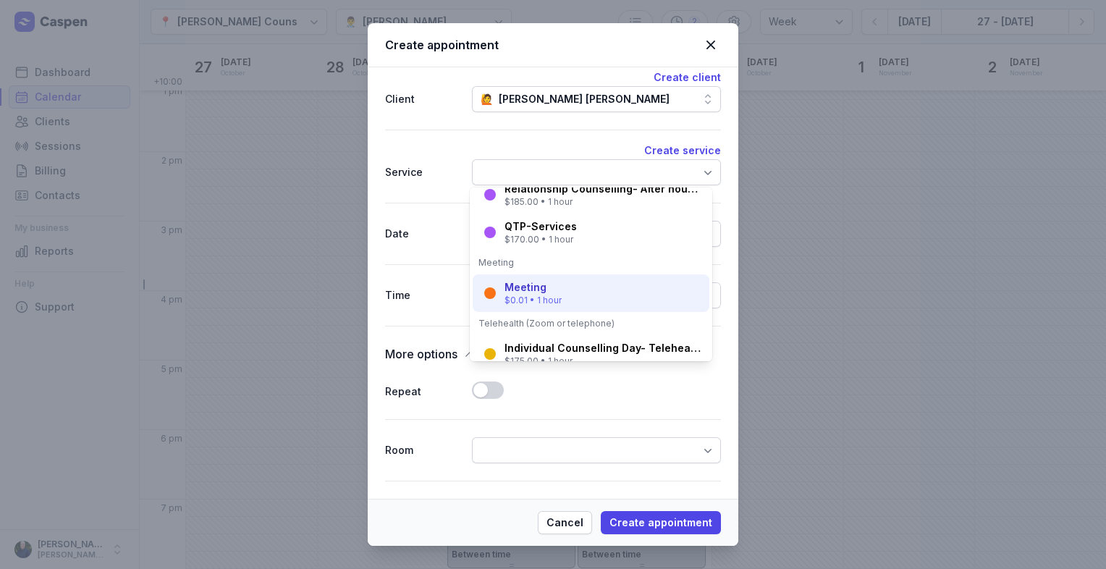
click at [541, 295] on div "$0.01 • 1 hour" at bounding box center [532, 301] width 57 height 12
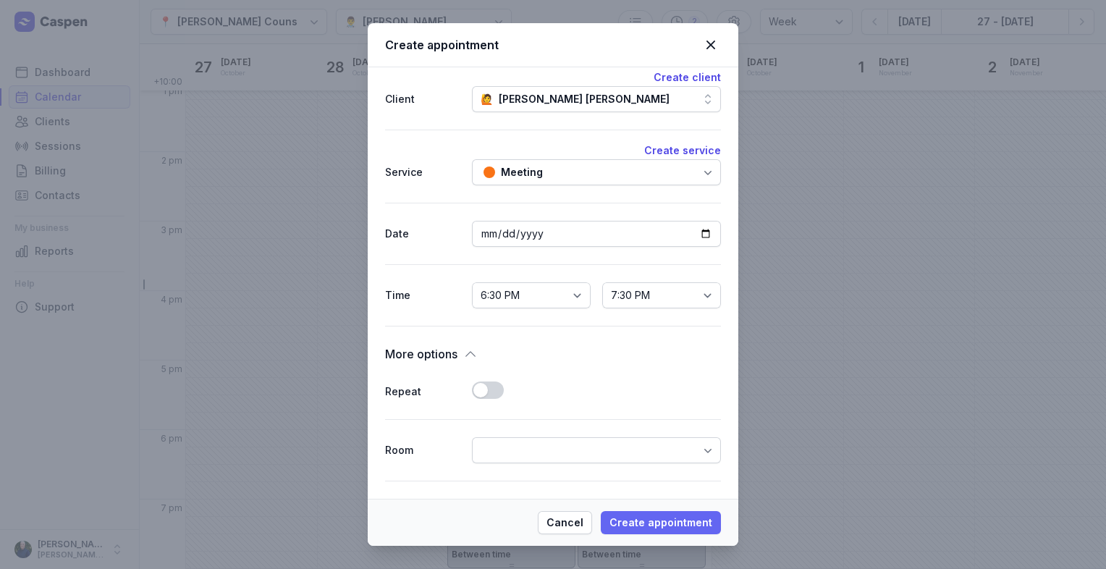
click at [677, 523] on span "Create appointment" at bounding box center [660, 522] width 103 height 17
select select
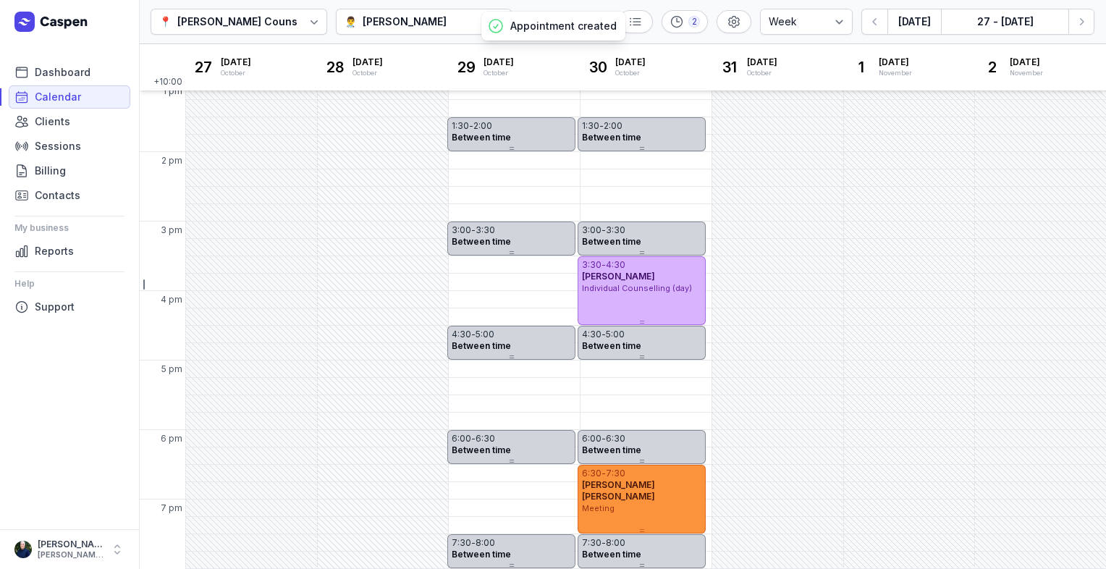
click at [671, 508] on div "6:30 - 7:30 Connor Meechan Meeting" at bounding box center [641, 499] width 128 height 69
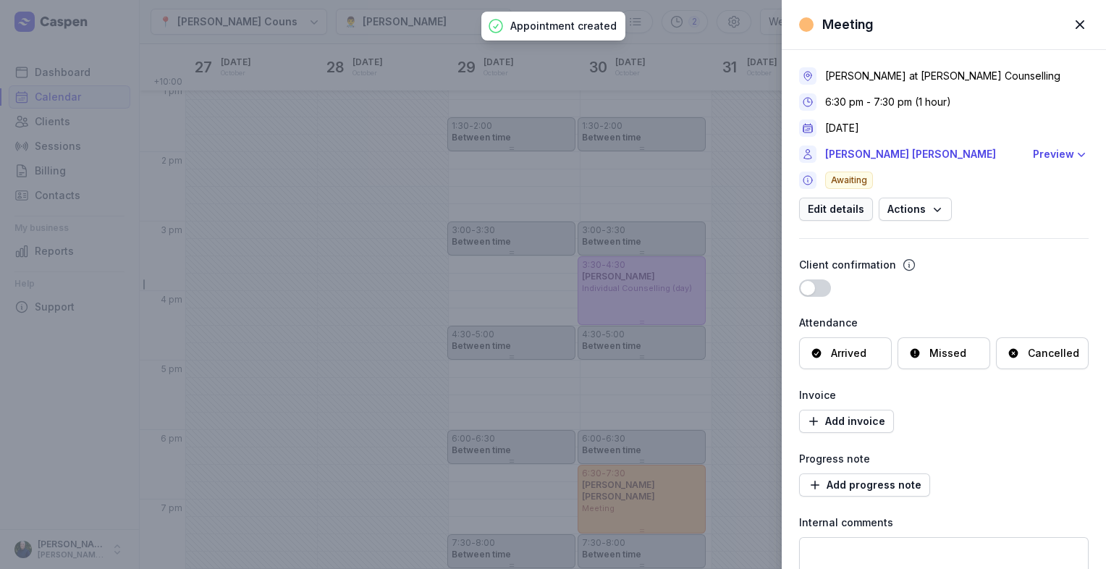
click at [834, 214] on span "Edit details" at bounding box center [836, 208] width 56 height 17
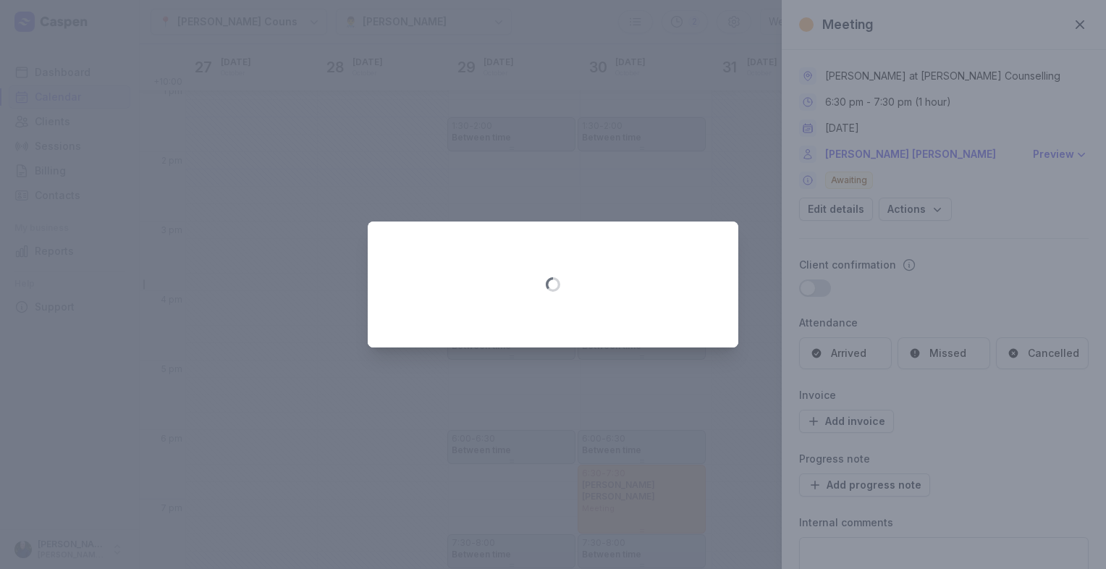
select select "18:30"
select select "19:30"
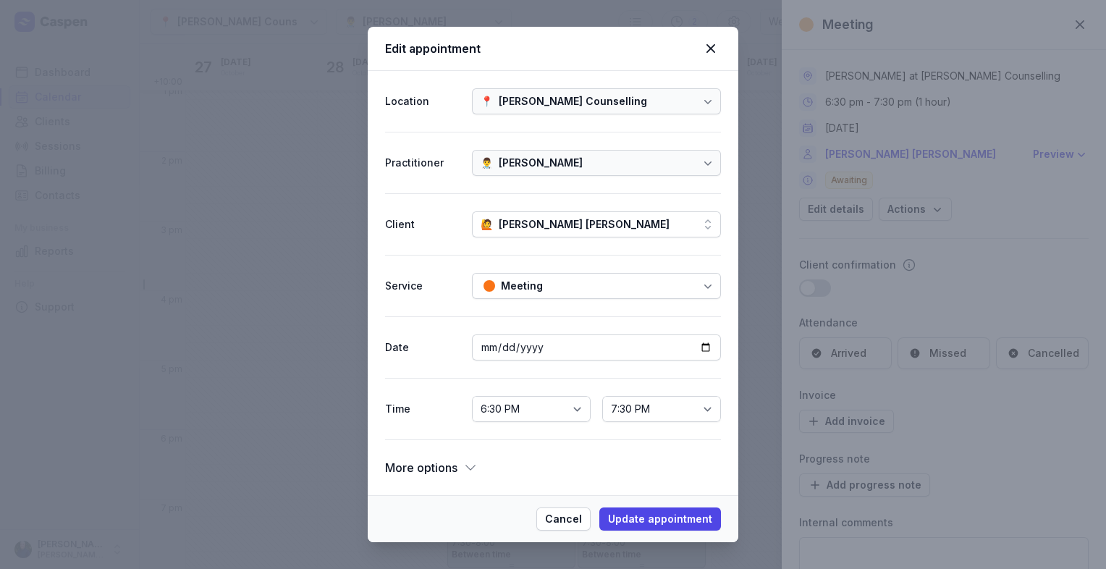
click at [614, 291] on div "Meeting" at bounding box center [596, 286] width 249 height 26
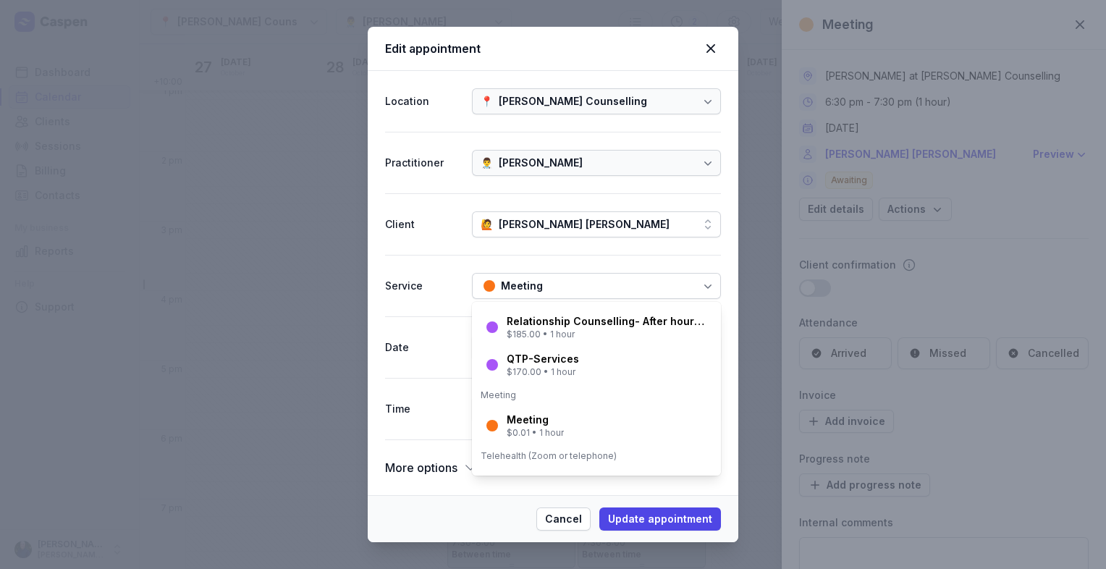
scroll to position [145, 0]
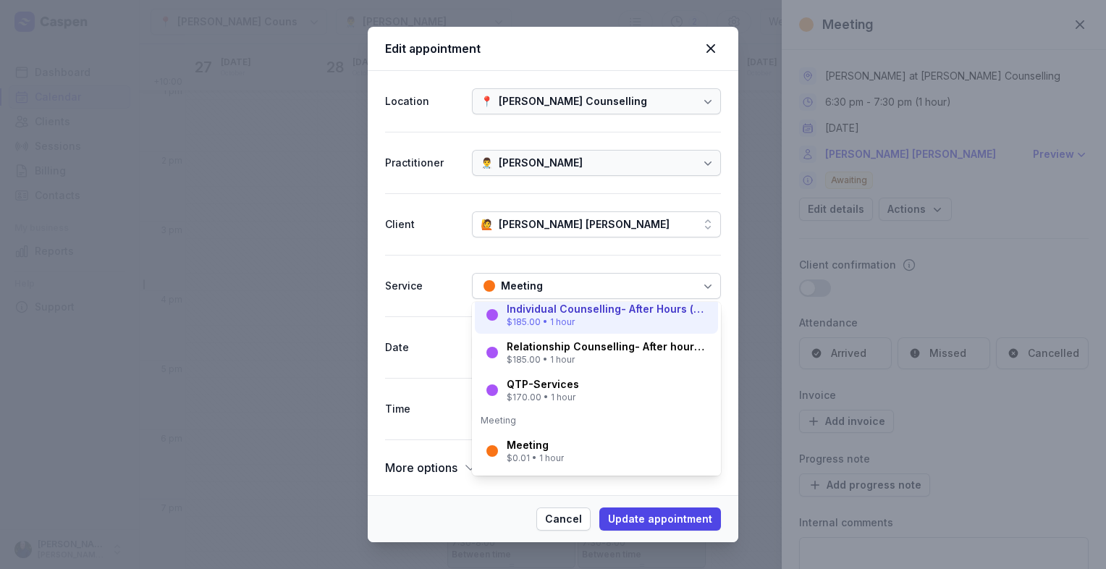
click at [570, 318] on div "$185.00 • 1 hour" at bounding box center [608, 322] width 203 height 12
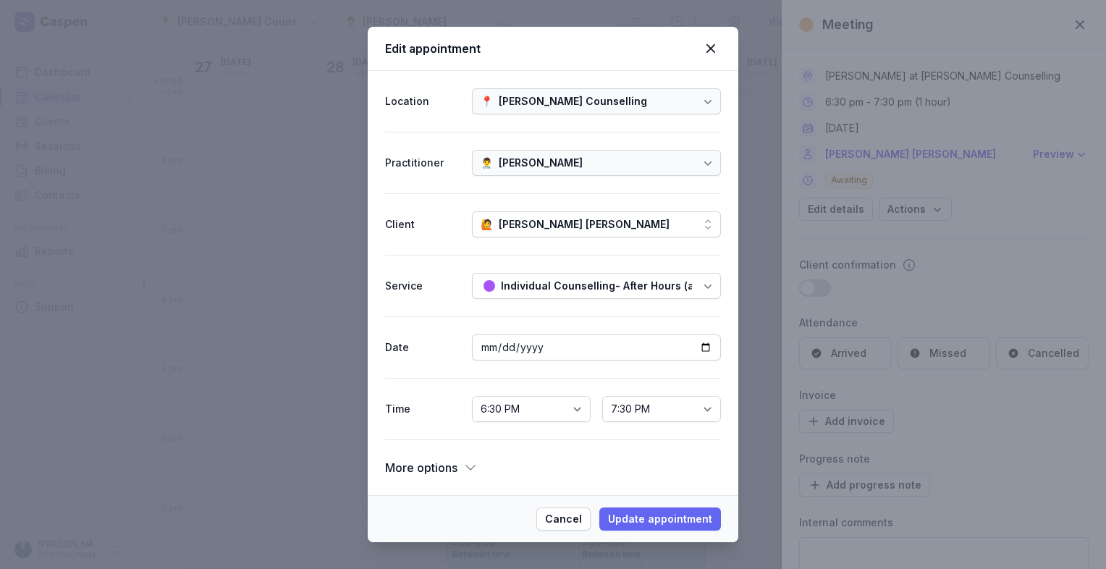
click at [669, 515] on span "Update appointment" at bounding box center [660, 518] width 104 height 17
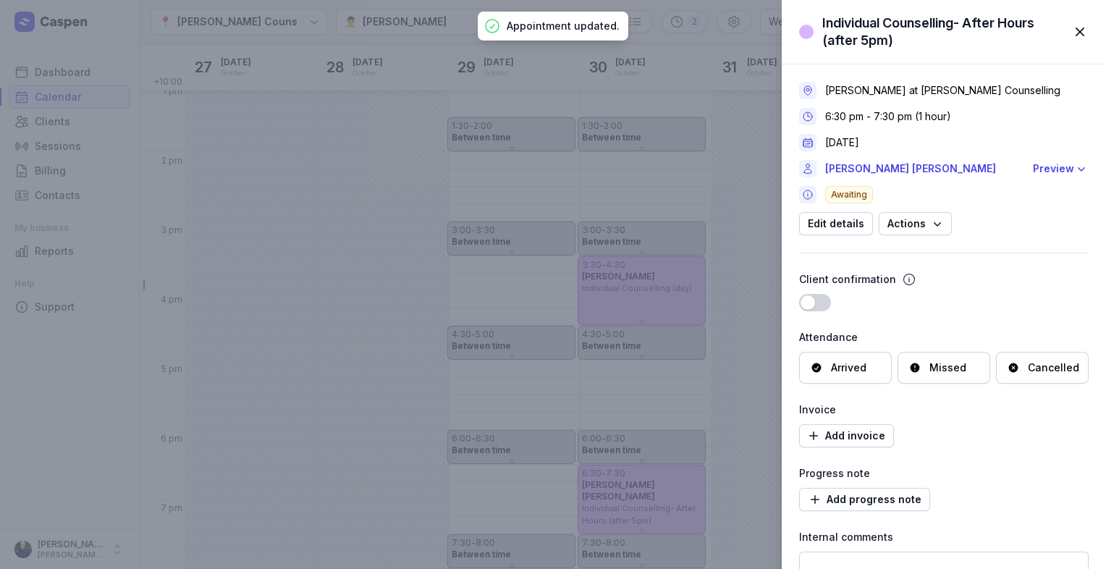
click at [1077, 35] on span "button" at bounding box center [1080, 32] width 32 height 32
